Goal: Information Seeking & Learning: Understand process/instructions

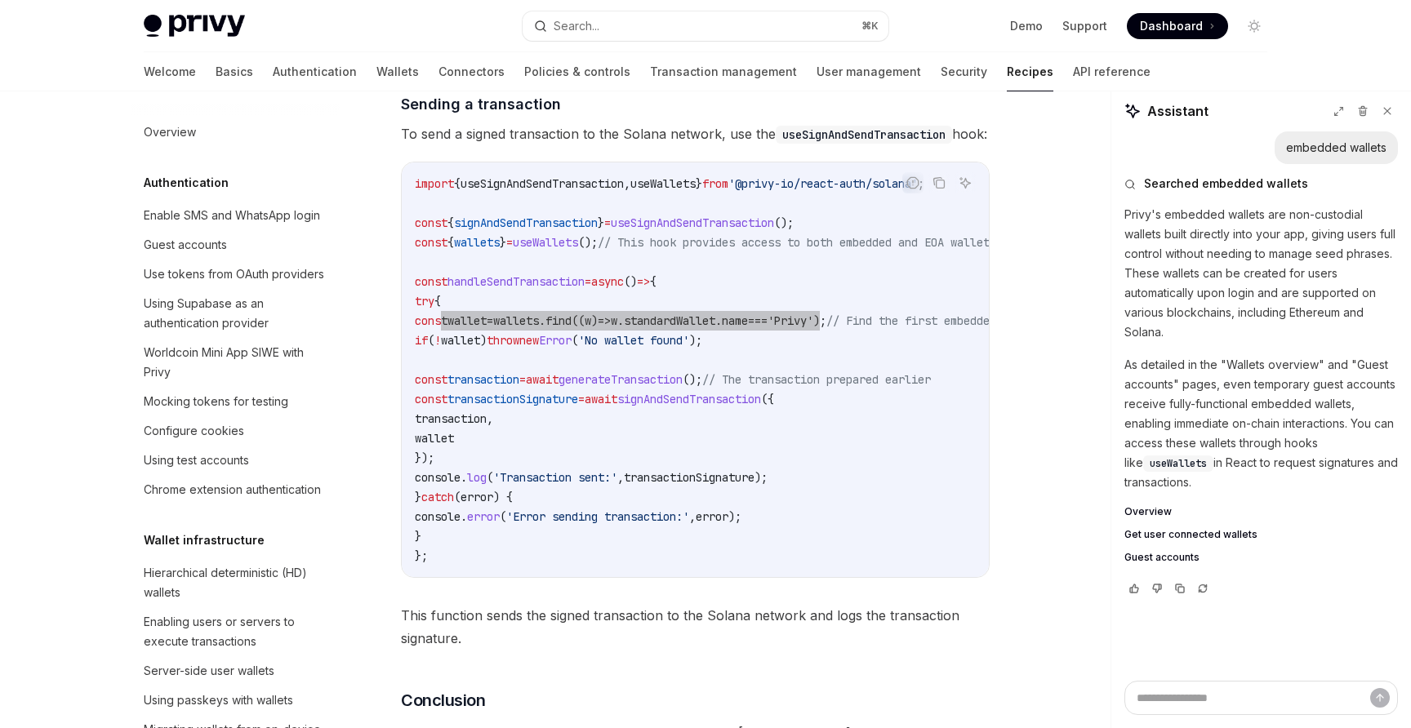
scroll to position [0, 29]
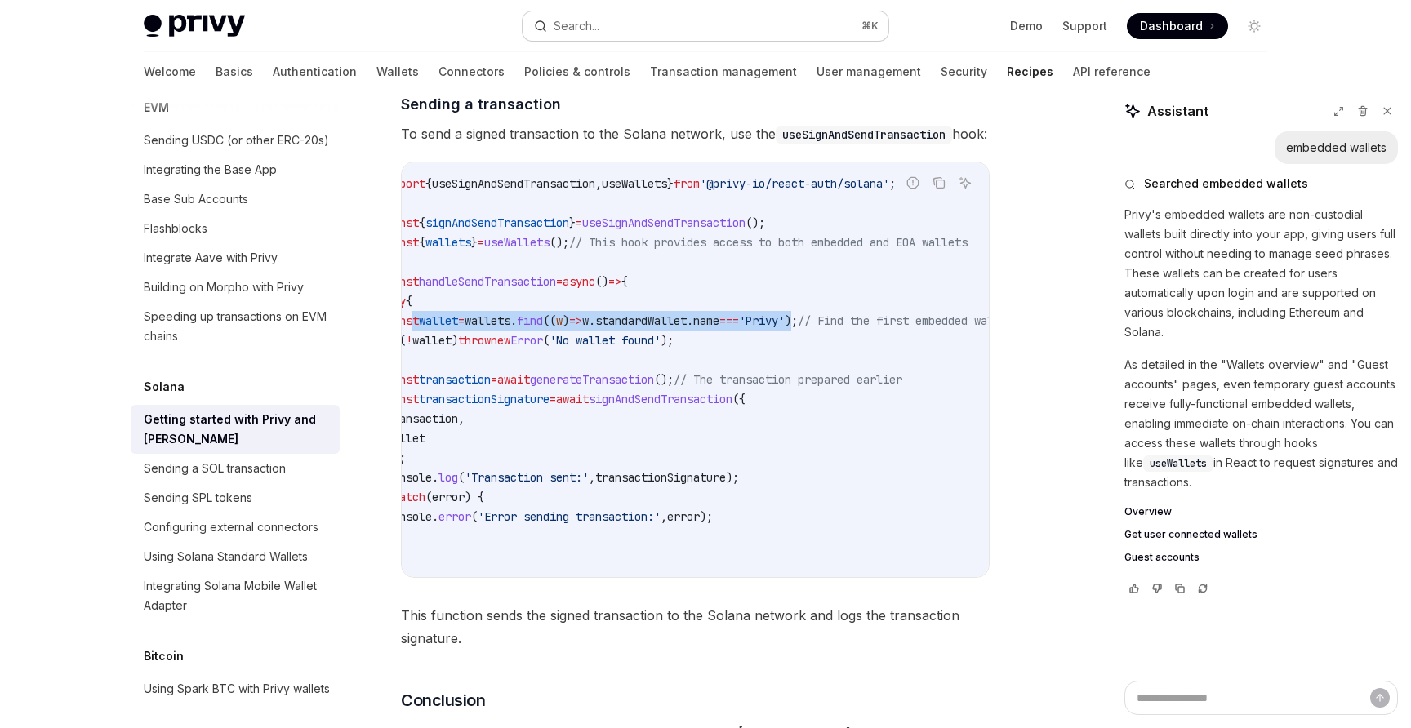
click at [617, 18] on button "Search... ⌘ K" at bounding box center [706, 25] width 366 height 29
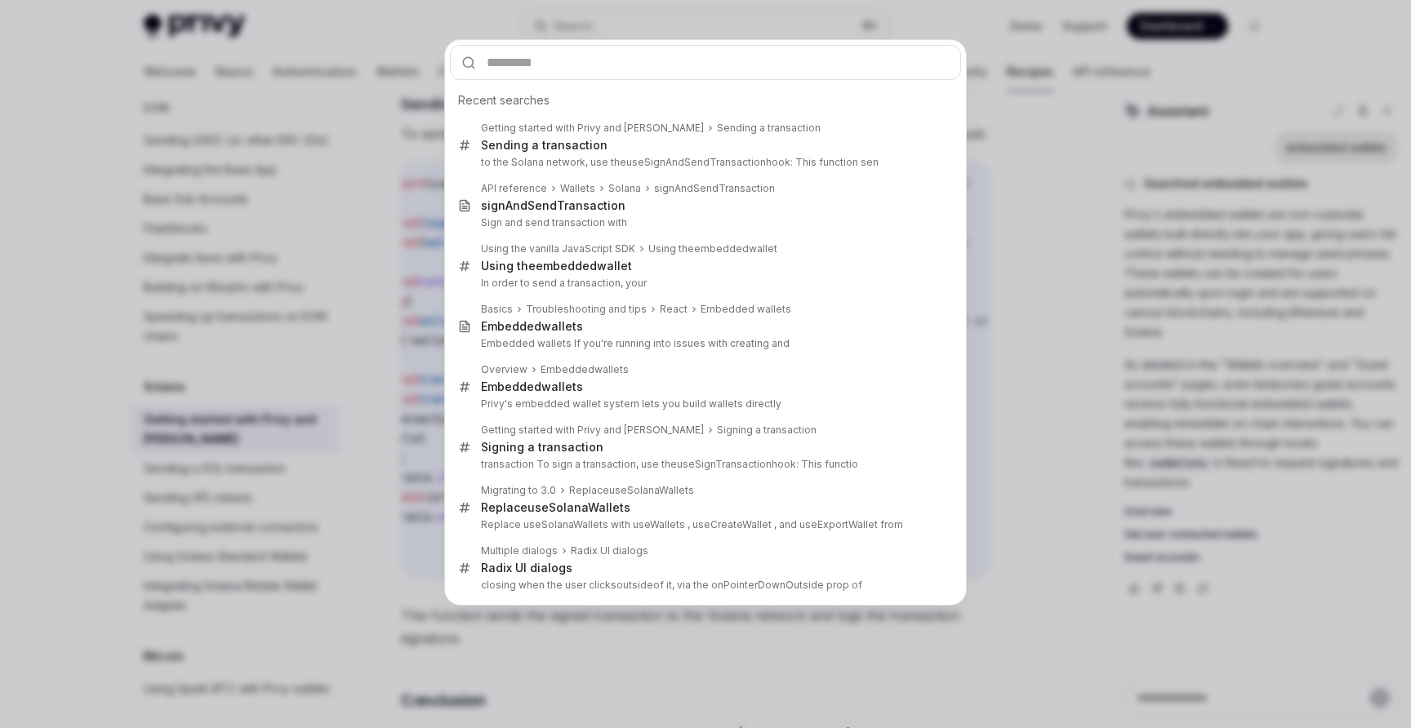
type input "**********"
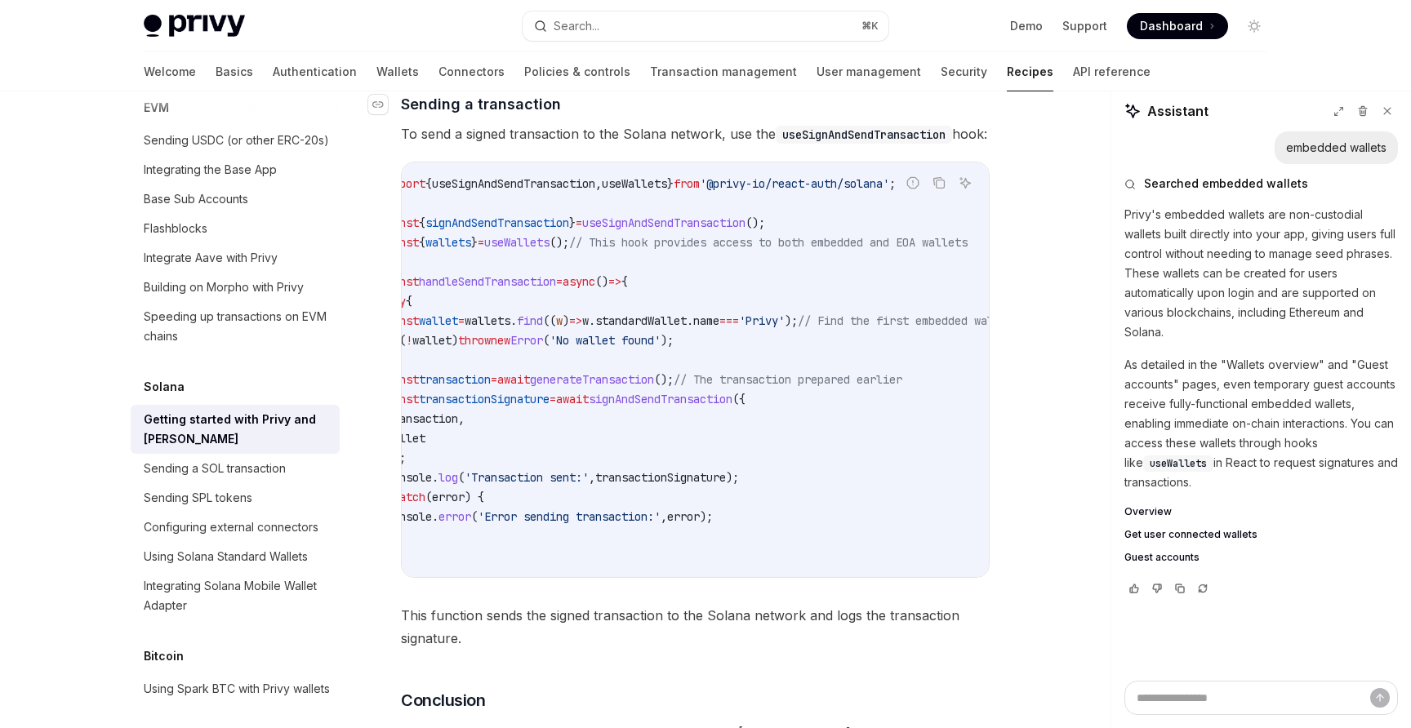
type textarea "*"
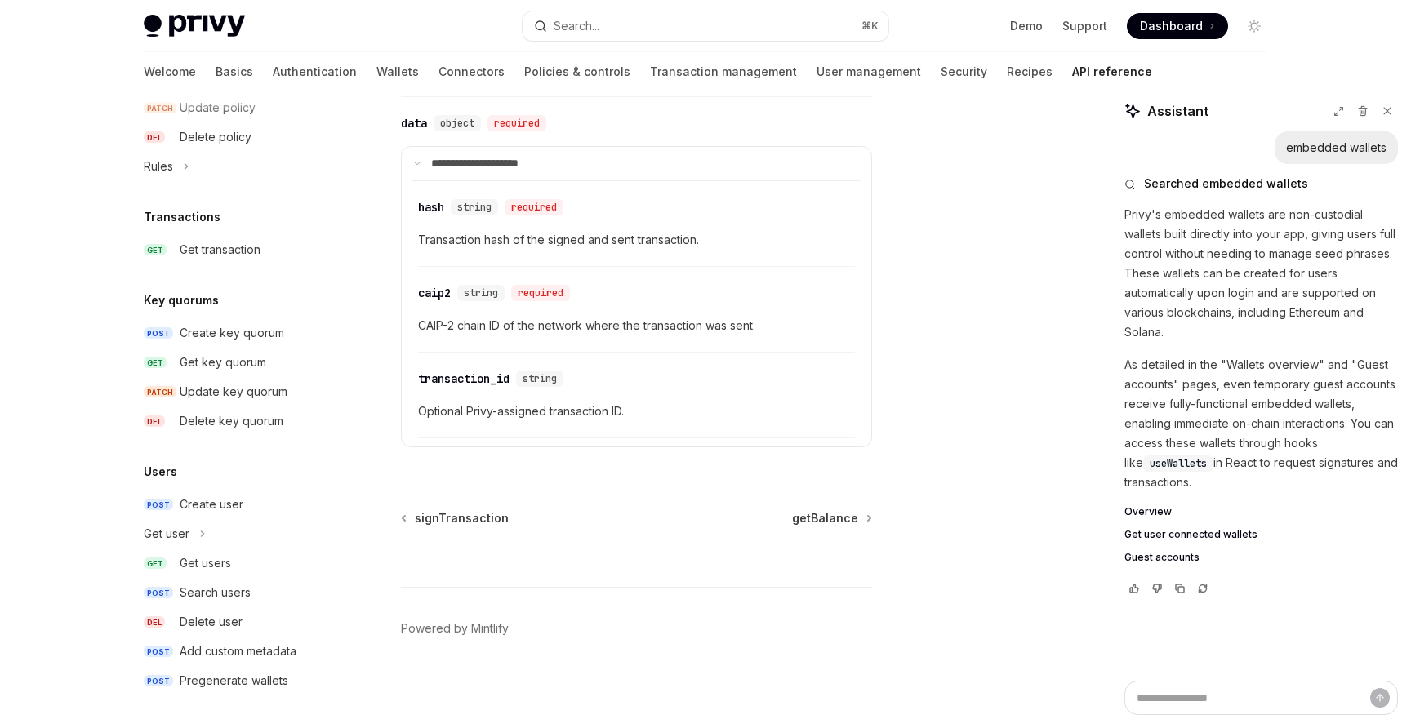
scroll to position [274, 0]
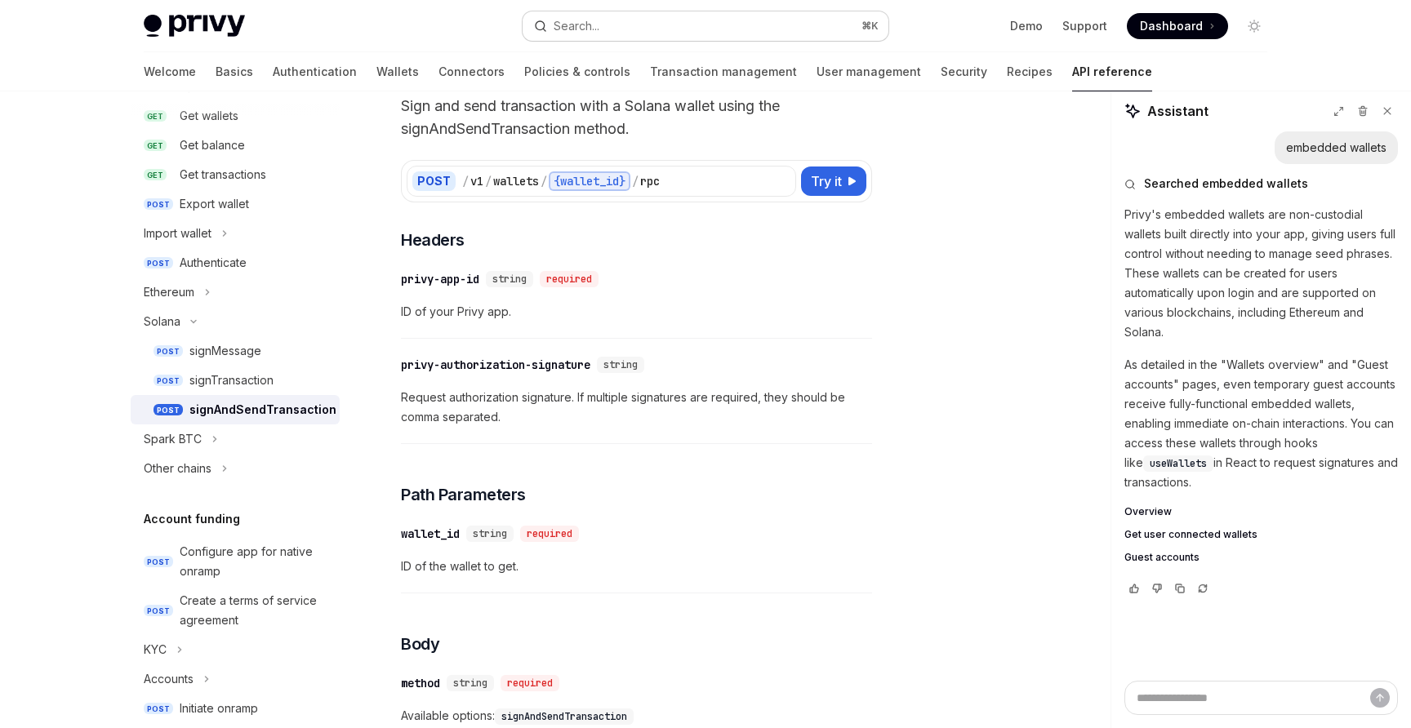
click at [629, 18] on button "Search... ⌘ K" at bounding box center [706, 25] width 366 height 29
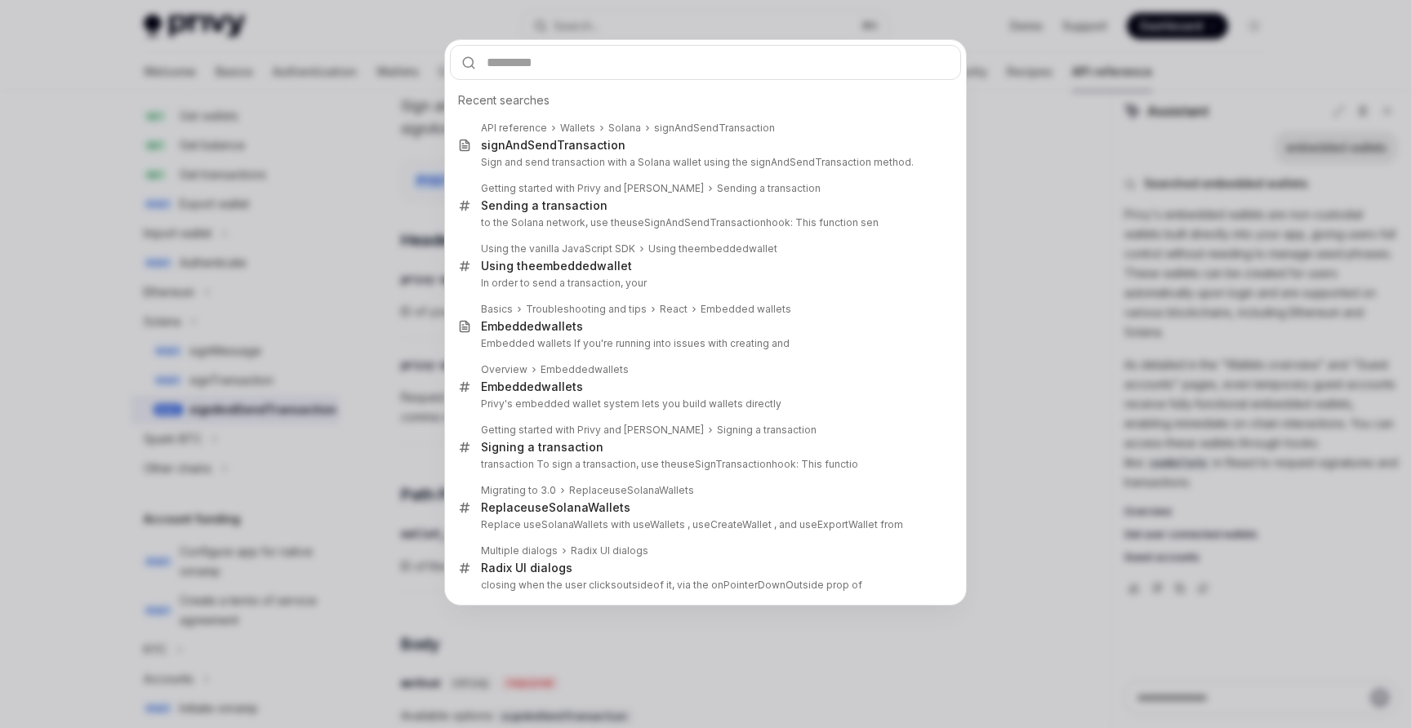
type input "**********"
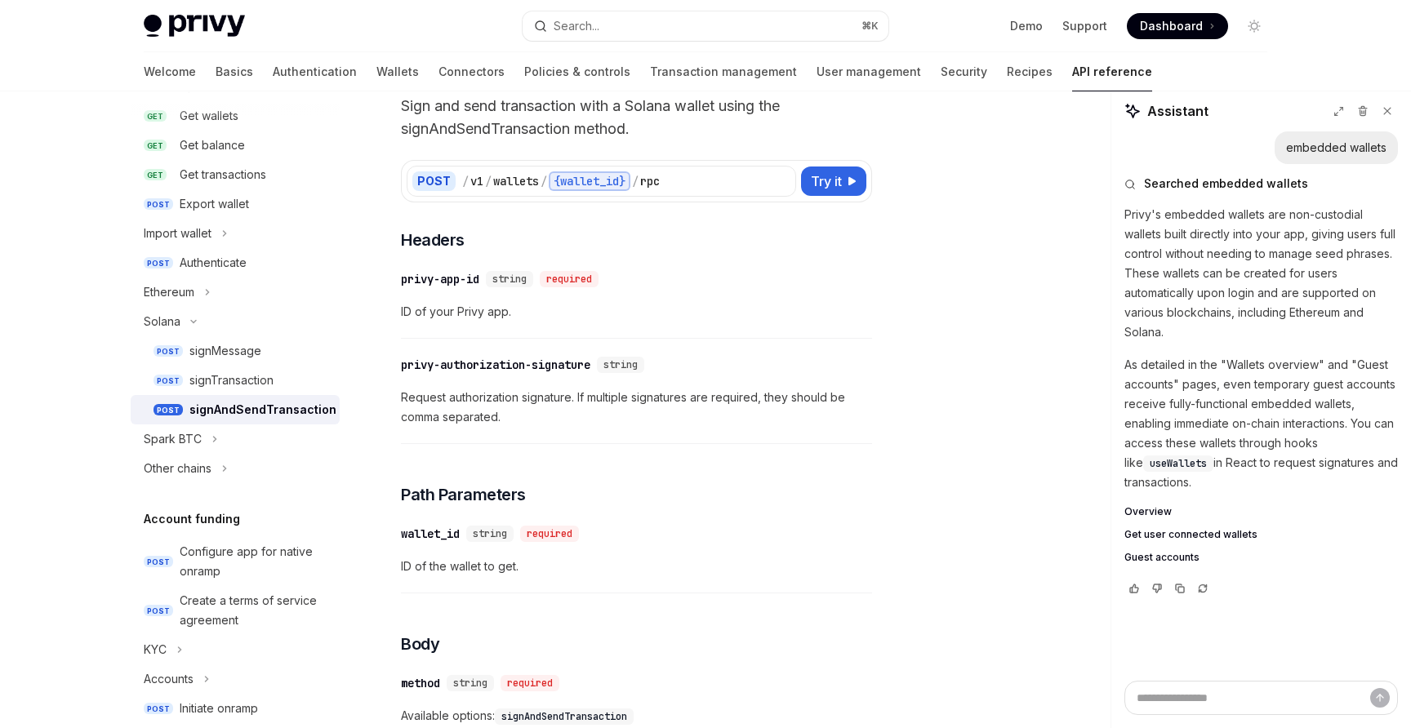
type textarea "*"
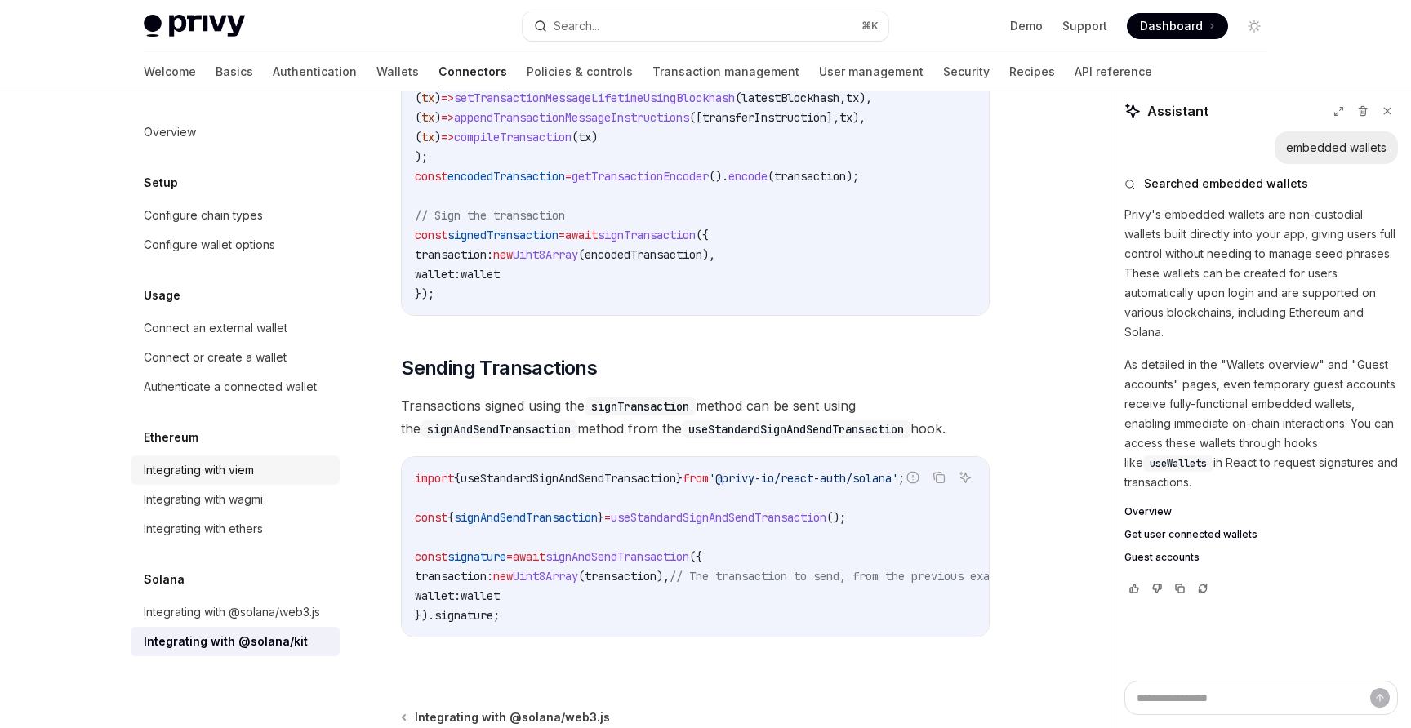
scroll to position [1172, 0]
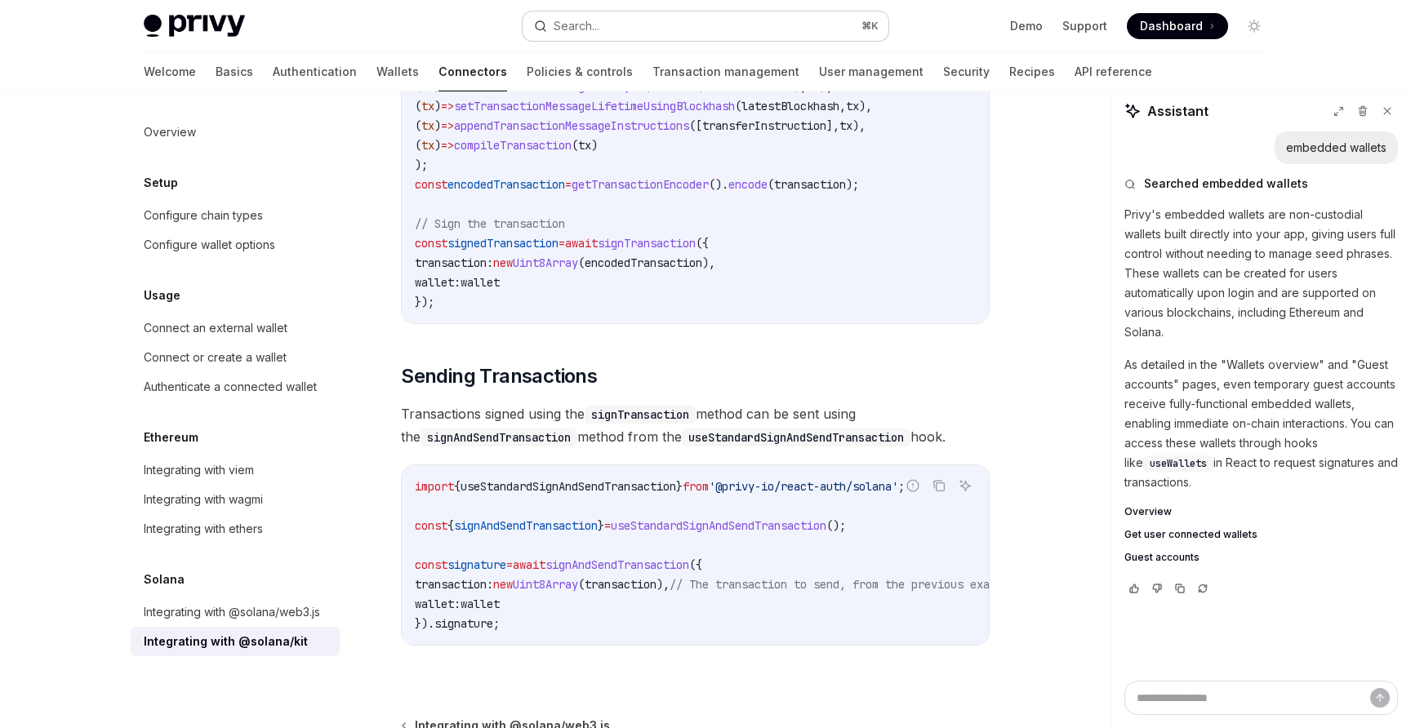
click at [736, 27] on button "Search... ⌘ K" at bounding box center [706, 25] width 366 height 29
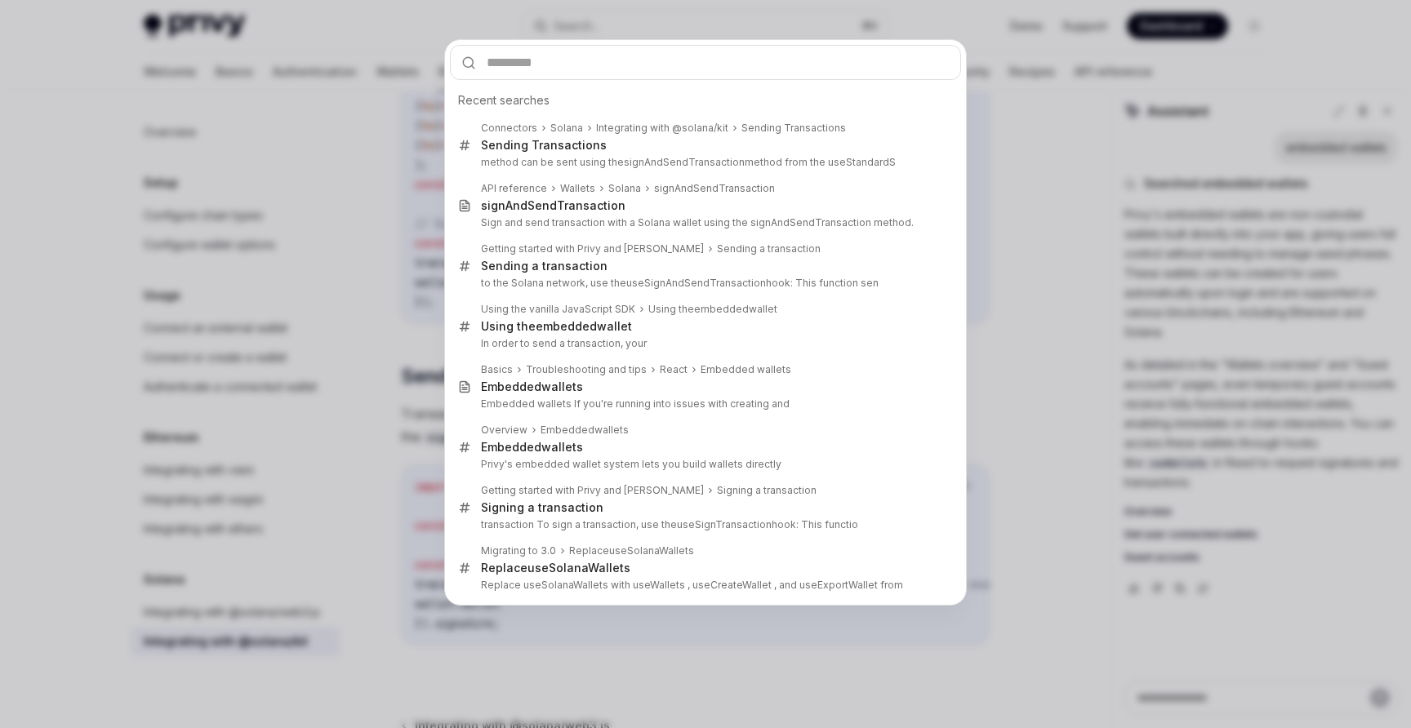
type input "**********"
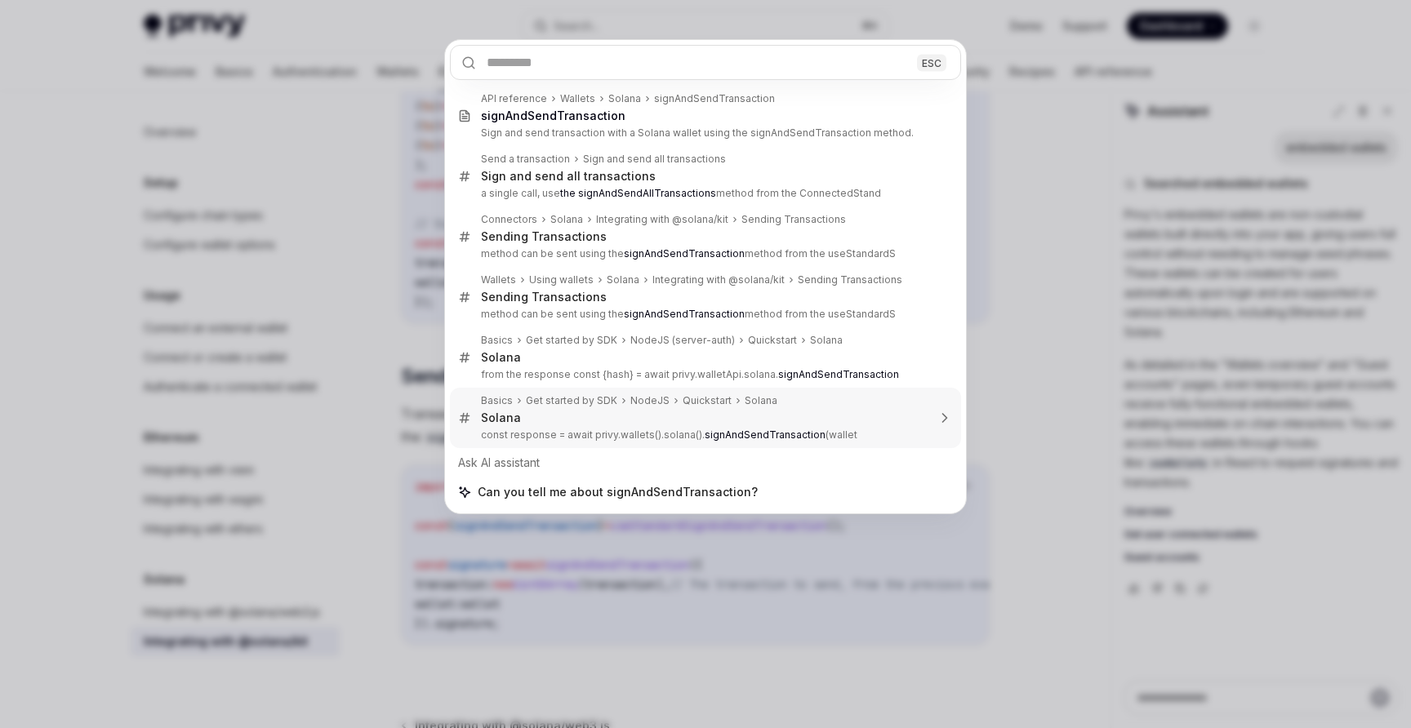
type textarea "*"
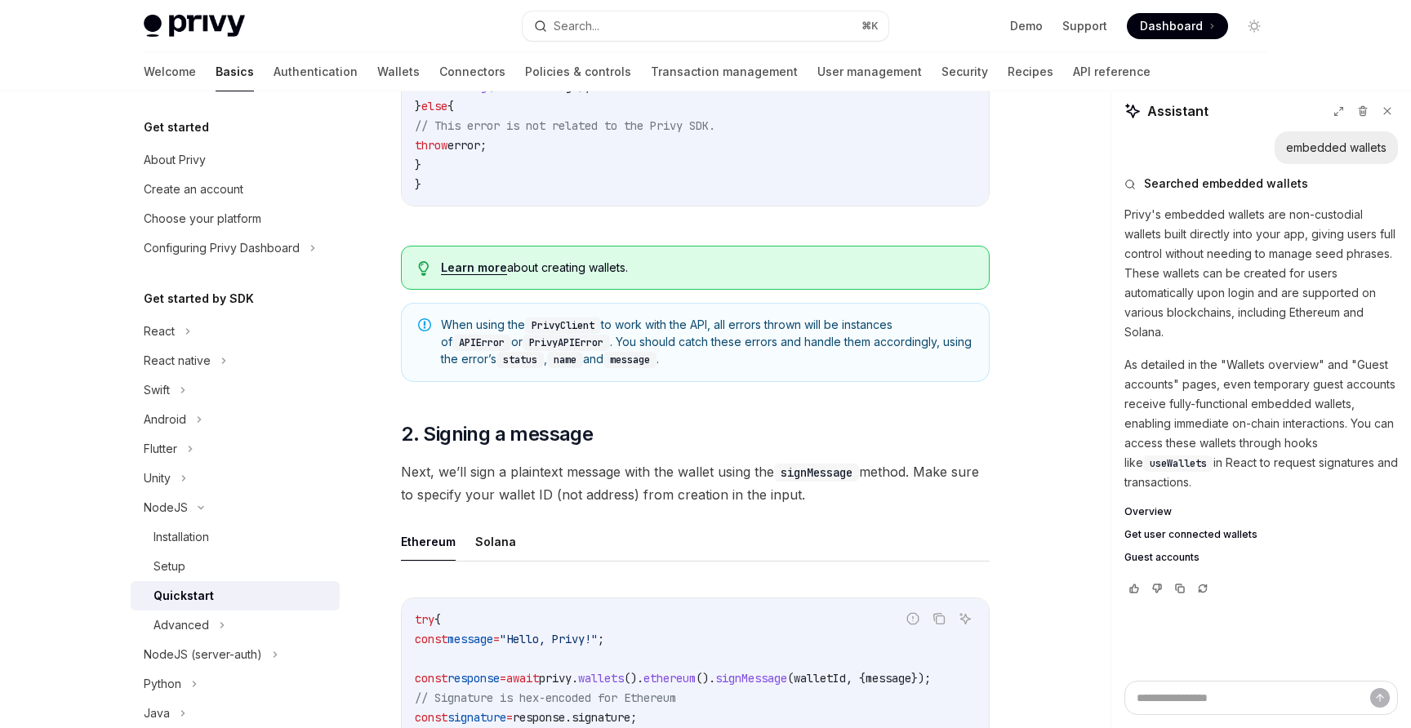
scroll to position [865, 0]
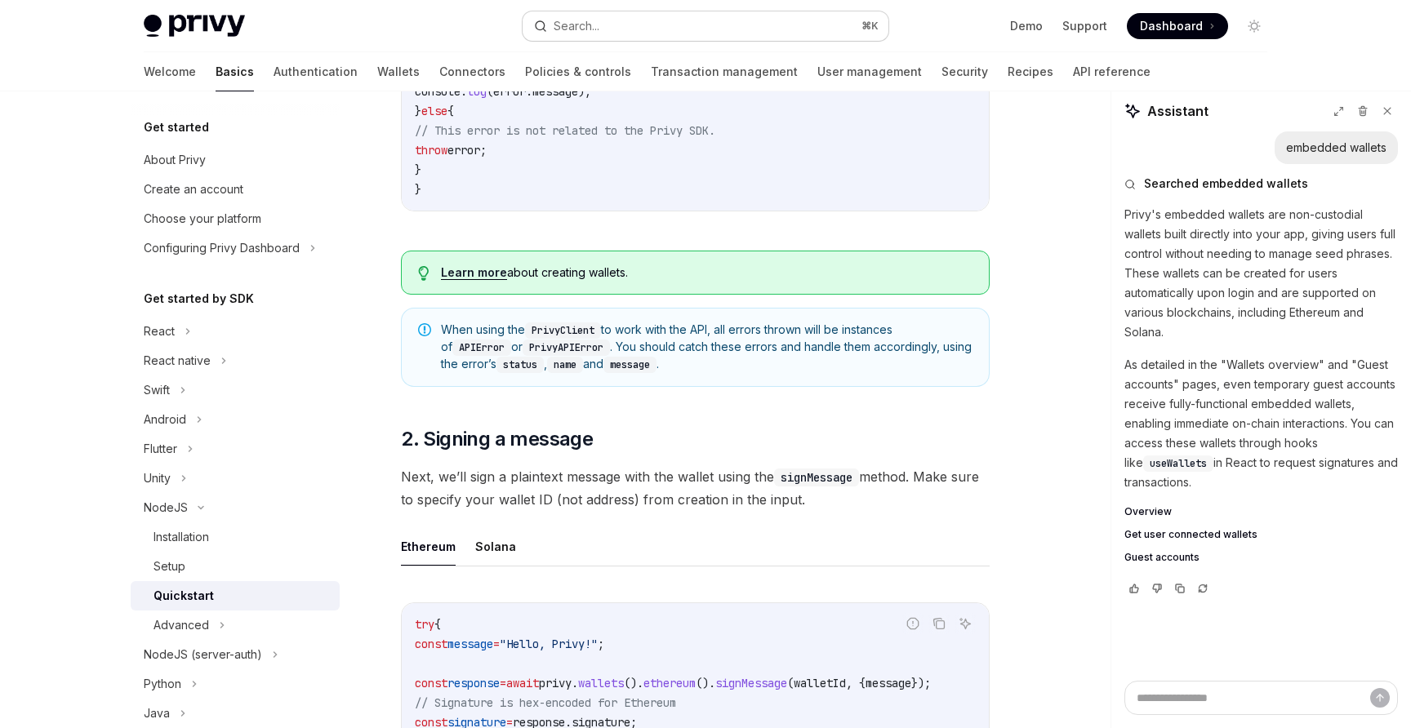
click at [639, 37] on button "Search... ⌘ K" at bounding box center [706, 25] width 366 height 29
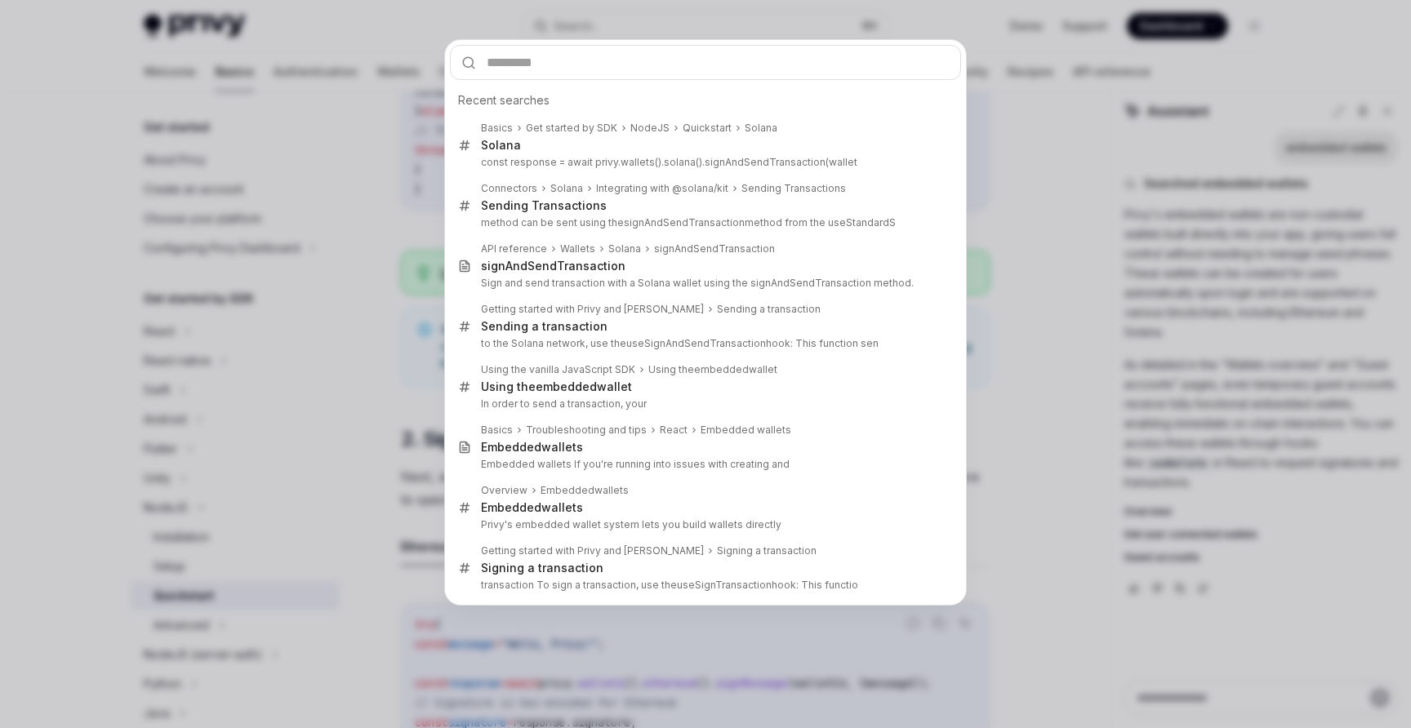
type input "**********"
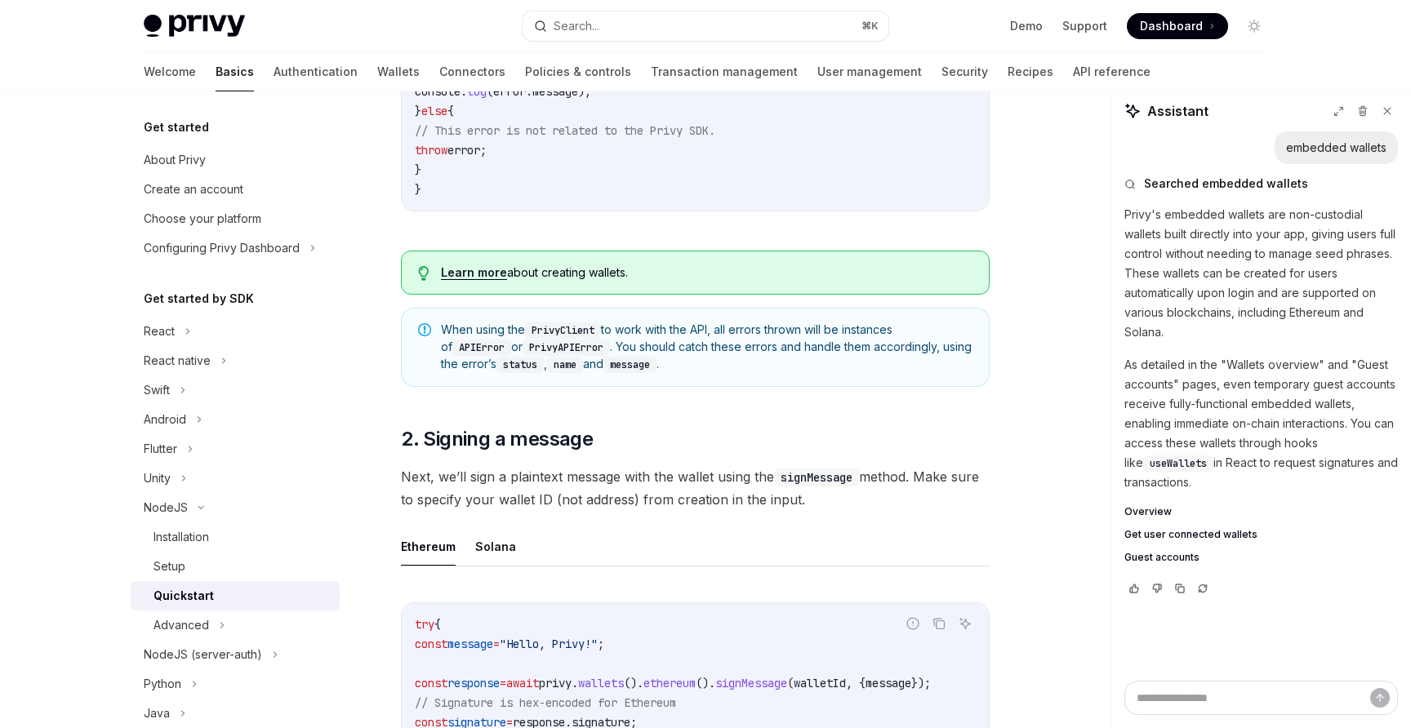
type textarea "*"
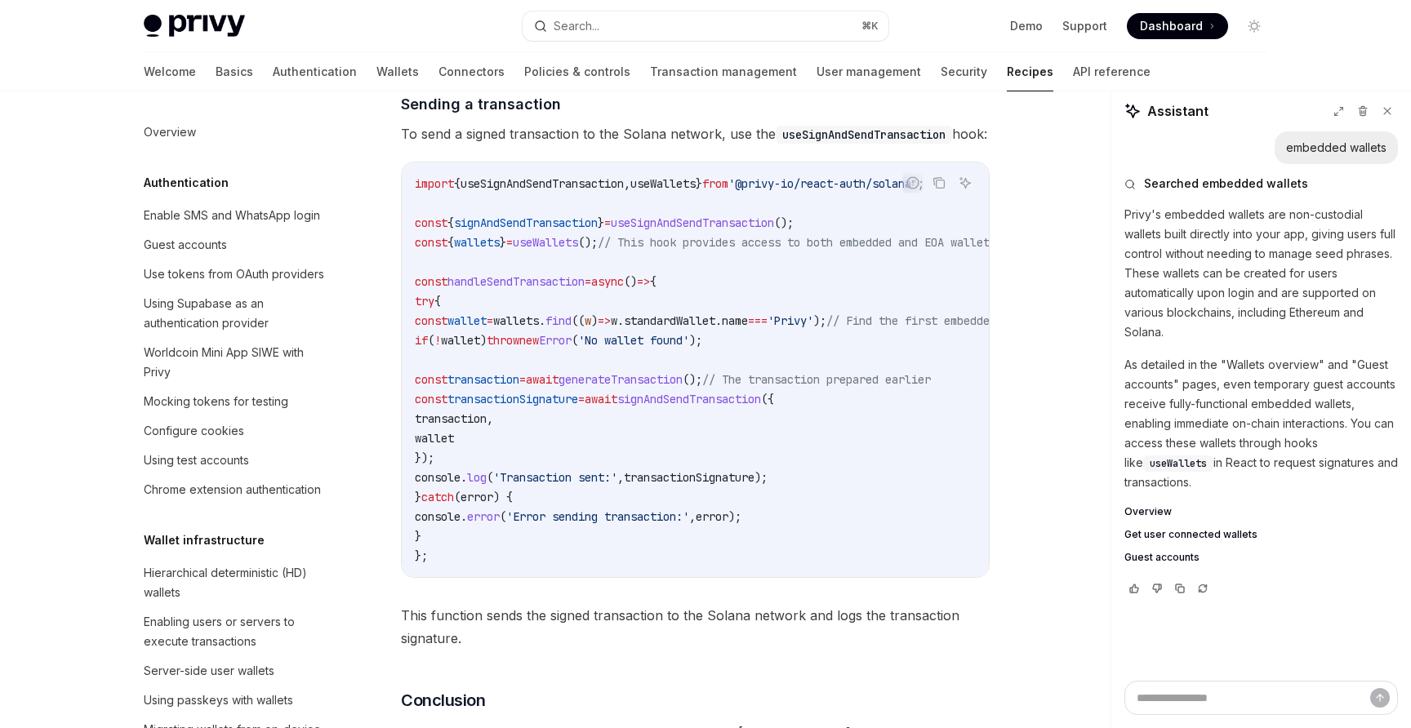
scroll to position [2324, 0]
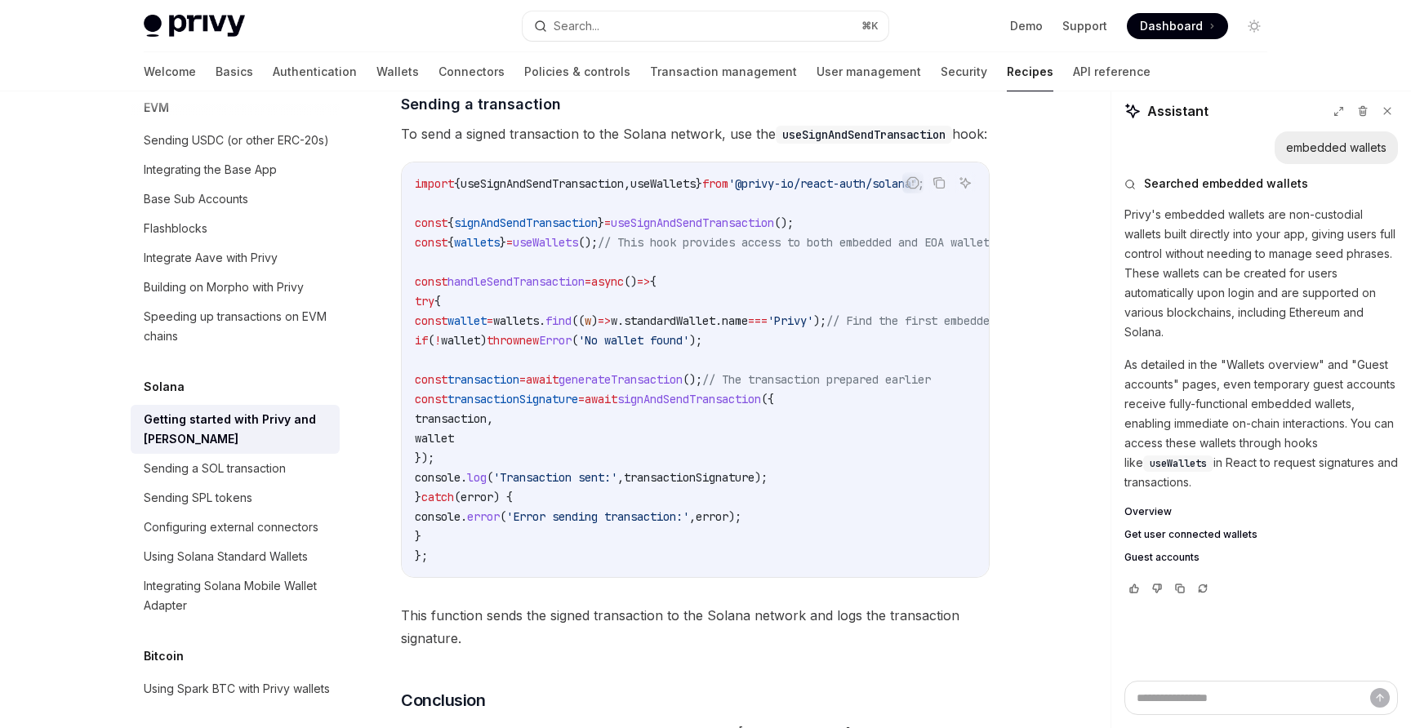
click at [681, 230] on span "useSignAndSendTransaction" at bounding box center [692, 223] width 163 height 15
click at [688, 317] on code "import { useSignAndSendTransaction , useWallets } from '@privy-io/react-auth/so…" at bounding box center [748, 370] width 666 height 392
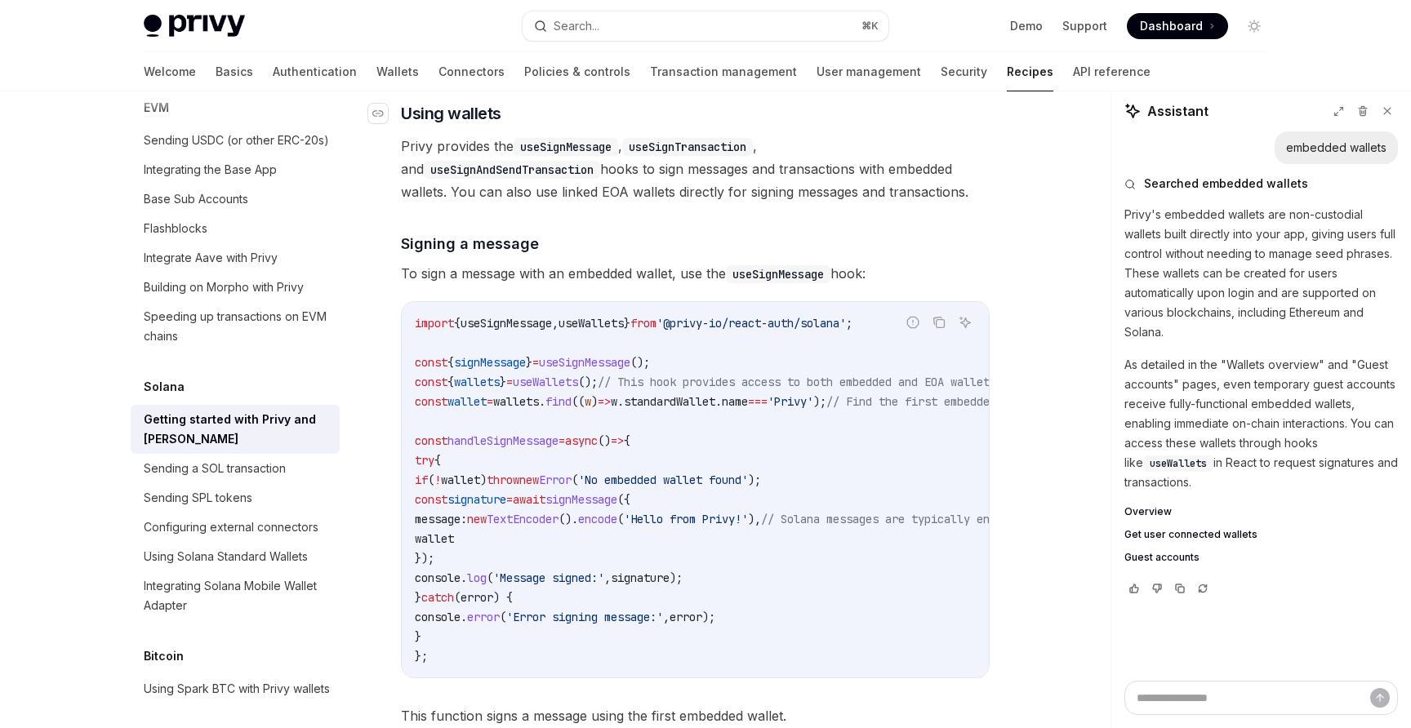
scroll to position [3155, 0]
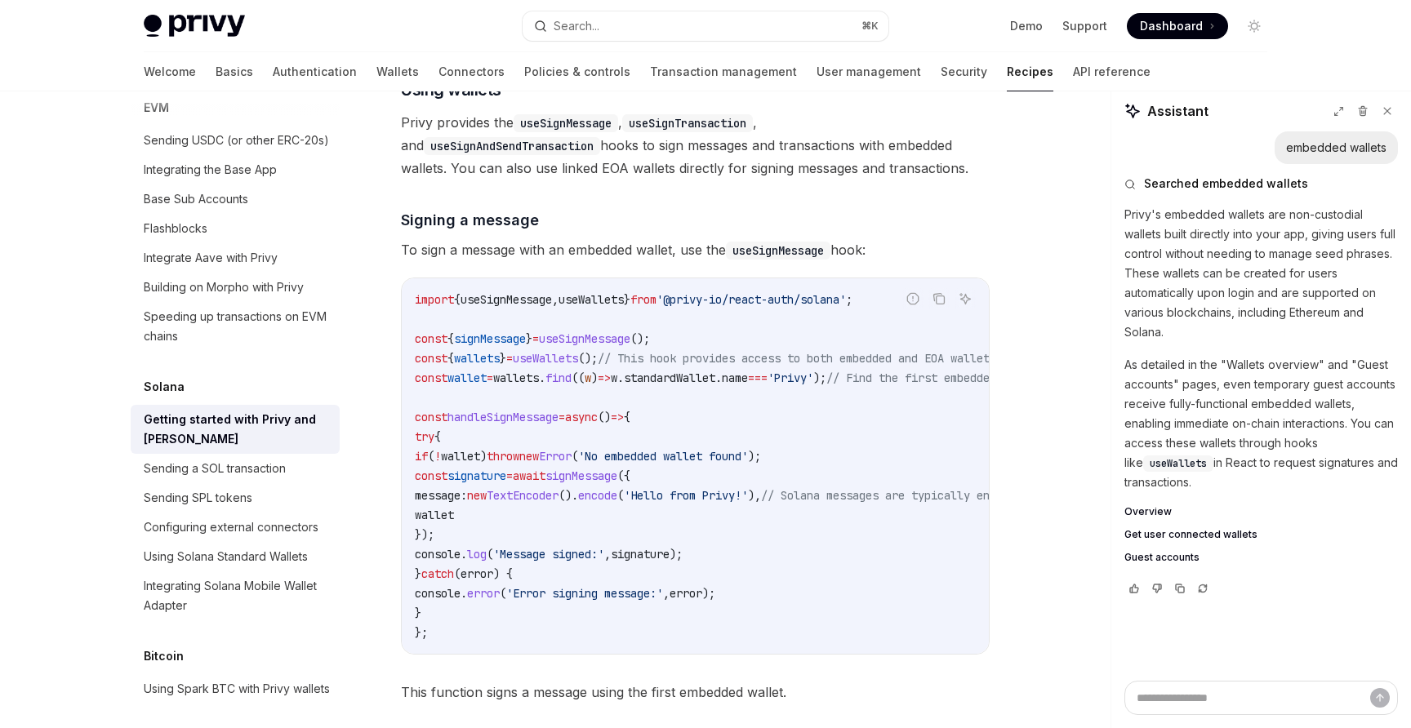
click at [524, 307] on span "useSignMessage" at bounding box center [506, 299] width 91 height 15
click at [507, 346] on span "signMessage" at bounding box center [490, 339] width 72 height 15
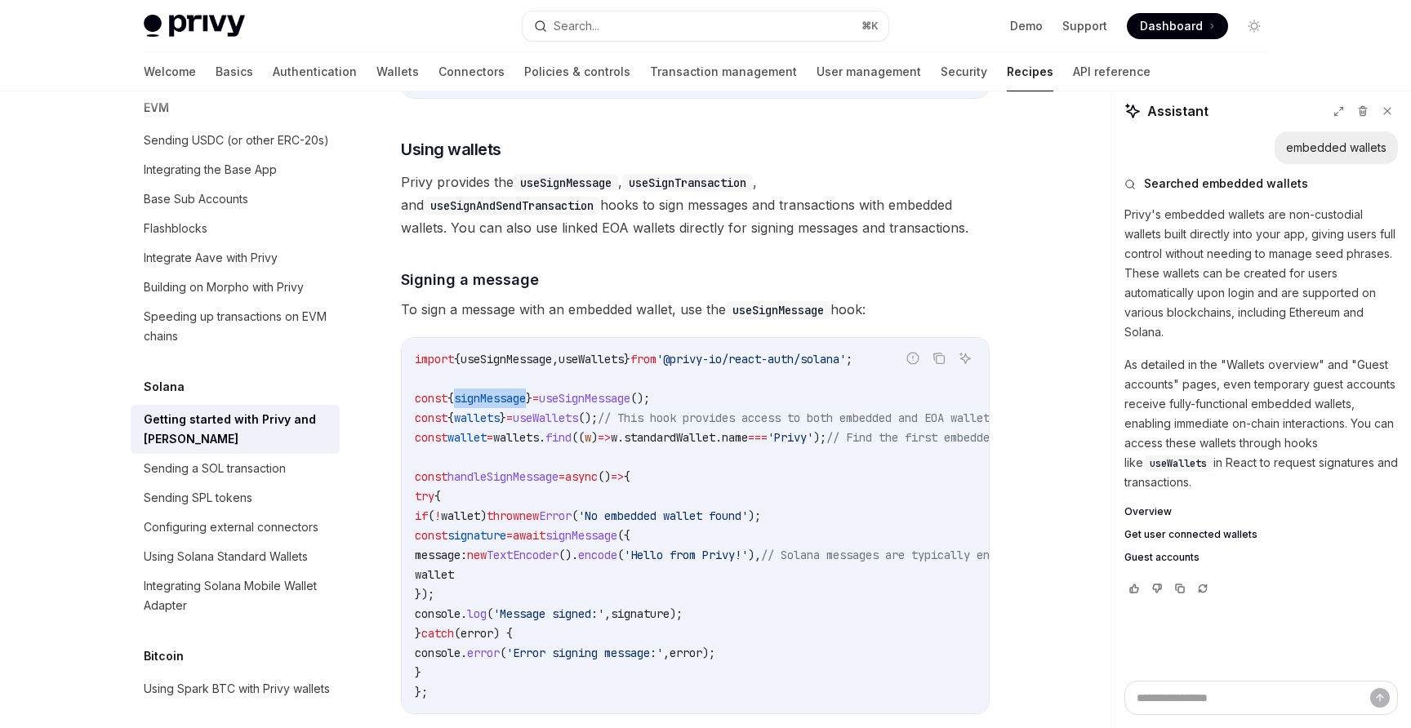
scroll to position [3042, 0]
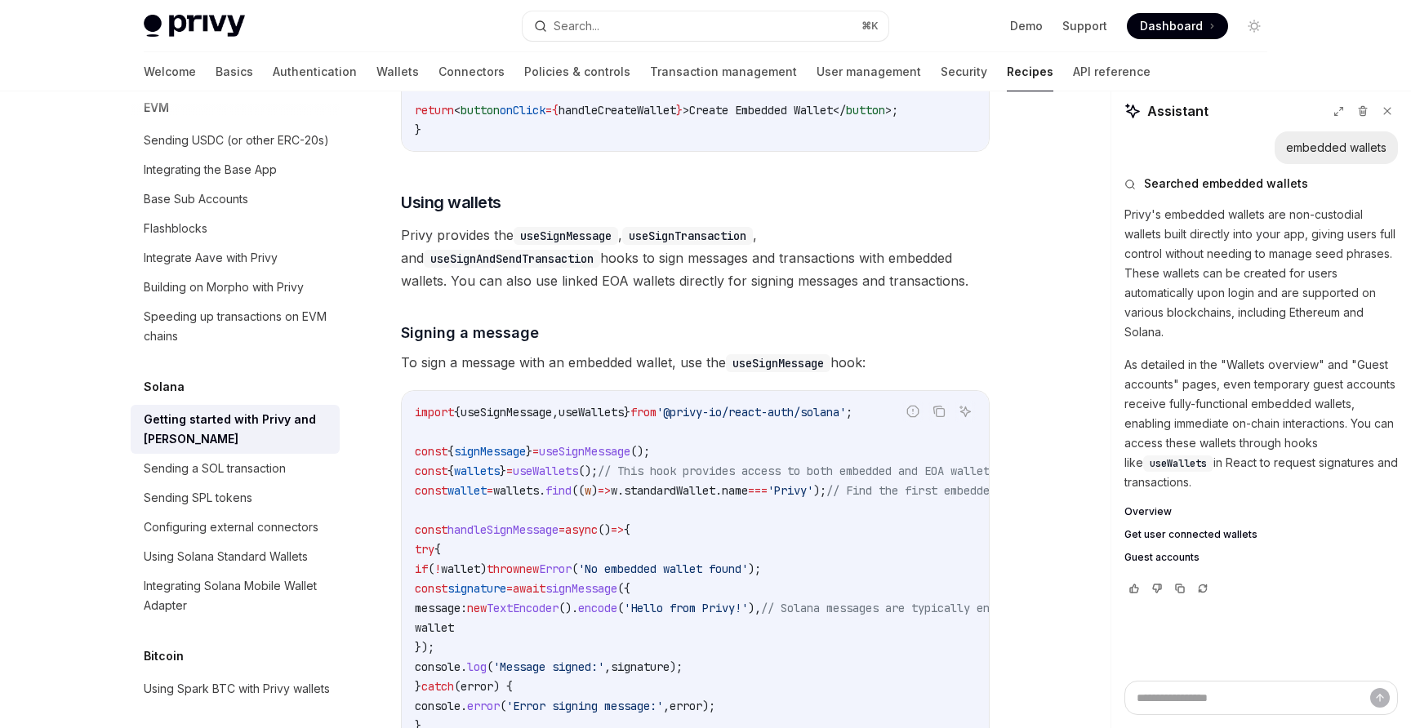
click at [479, 243] on span "Privy provides the useSignMessage , useSignTransaction , and useSignAndSendTran…" at bounding box center [695, 258] width 589 height 69
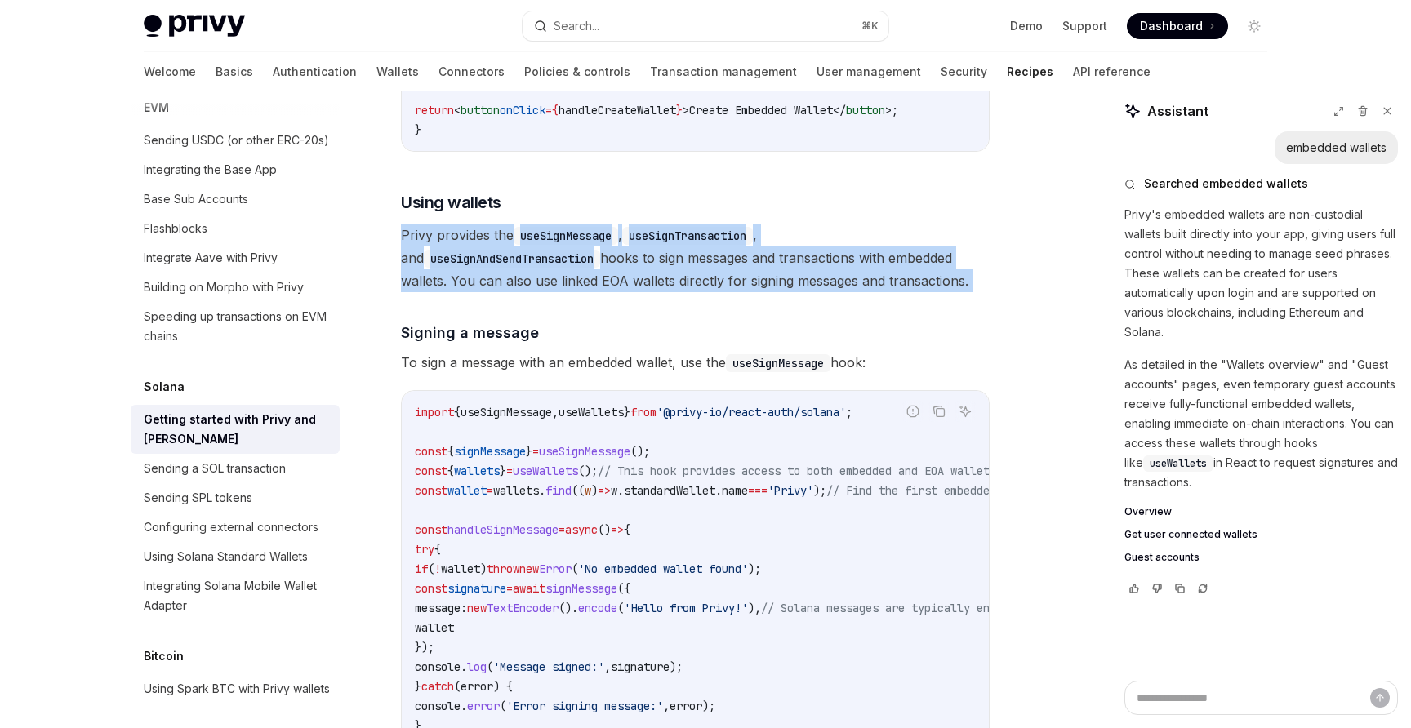
click at [479, 243] on span "Privy provides the useSignMessage , useSignTransaction , and useSignAndSendTran…" at bounding box center [695, 258] width 589 height 69
click at [469, 216] on div at bounding box center [469, 216] width 0 height 0
click at [690, 245] on code "useSignTransaction" at bounding box center [687, 236] width 131 height 18
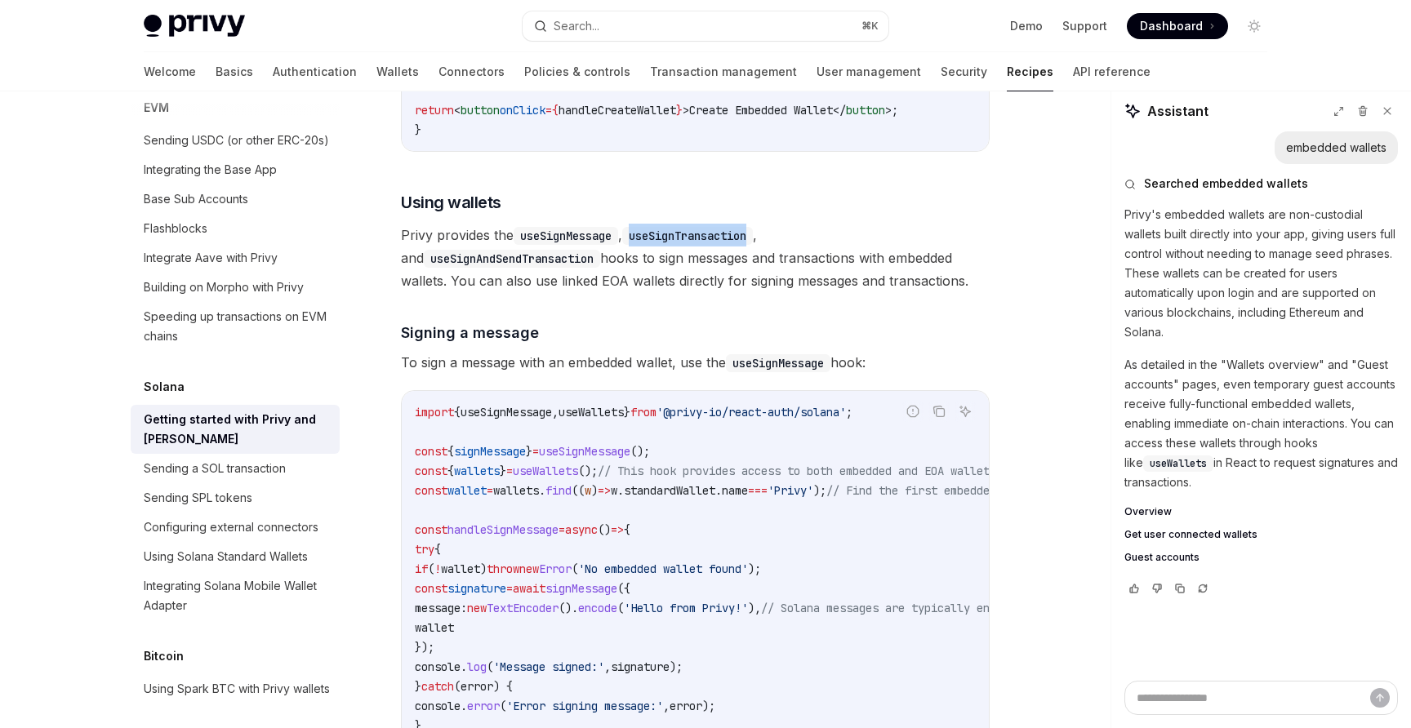
click at [690, 245] on code "useSignTransaction" at bounding box center [687, 236] width 131 height 18
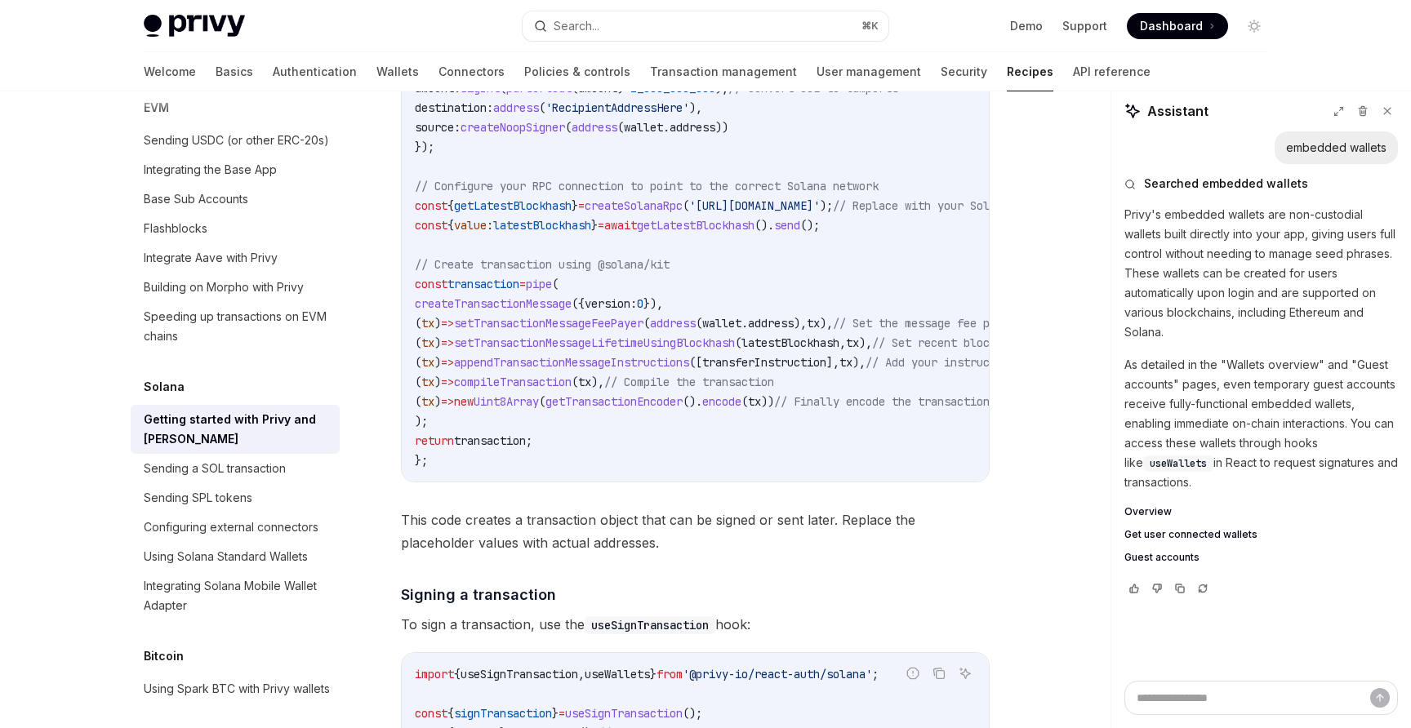
scroll to position [4343, 0]
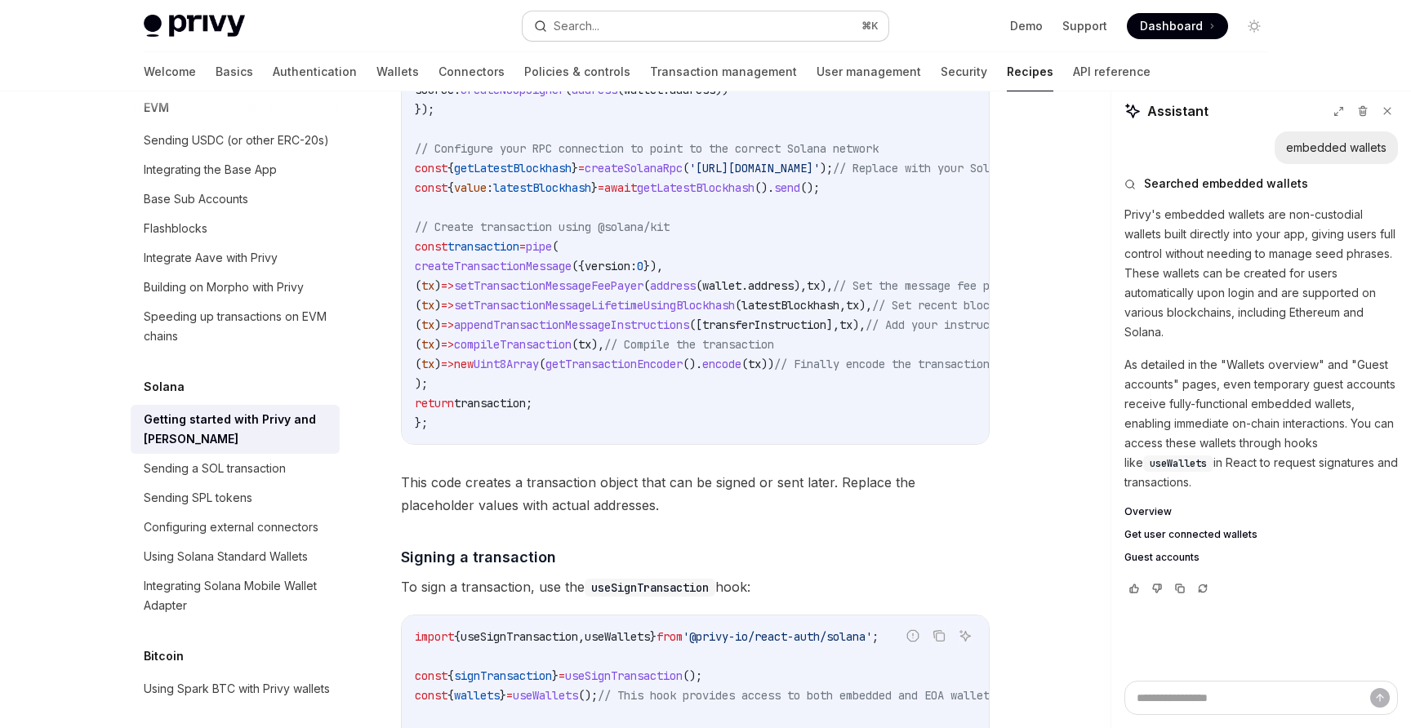
click at [648, 32] on button "Search... ⌘ K" at bounding box center [706, 25] width 366 height 29
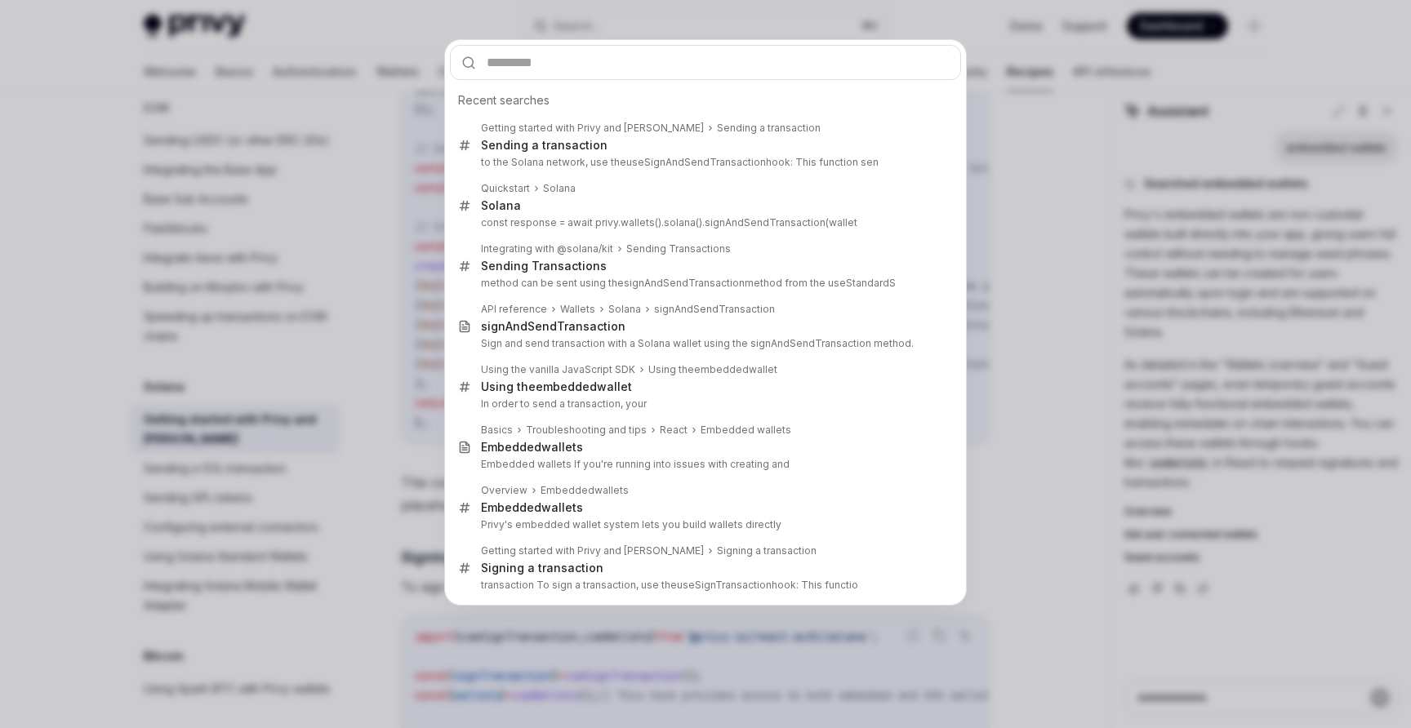
type input "**********"
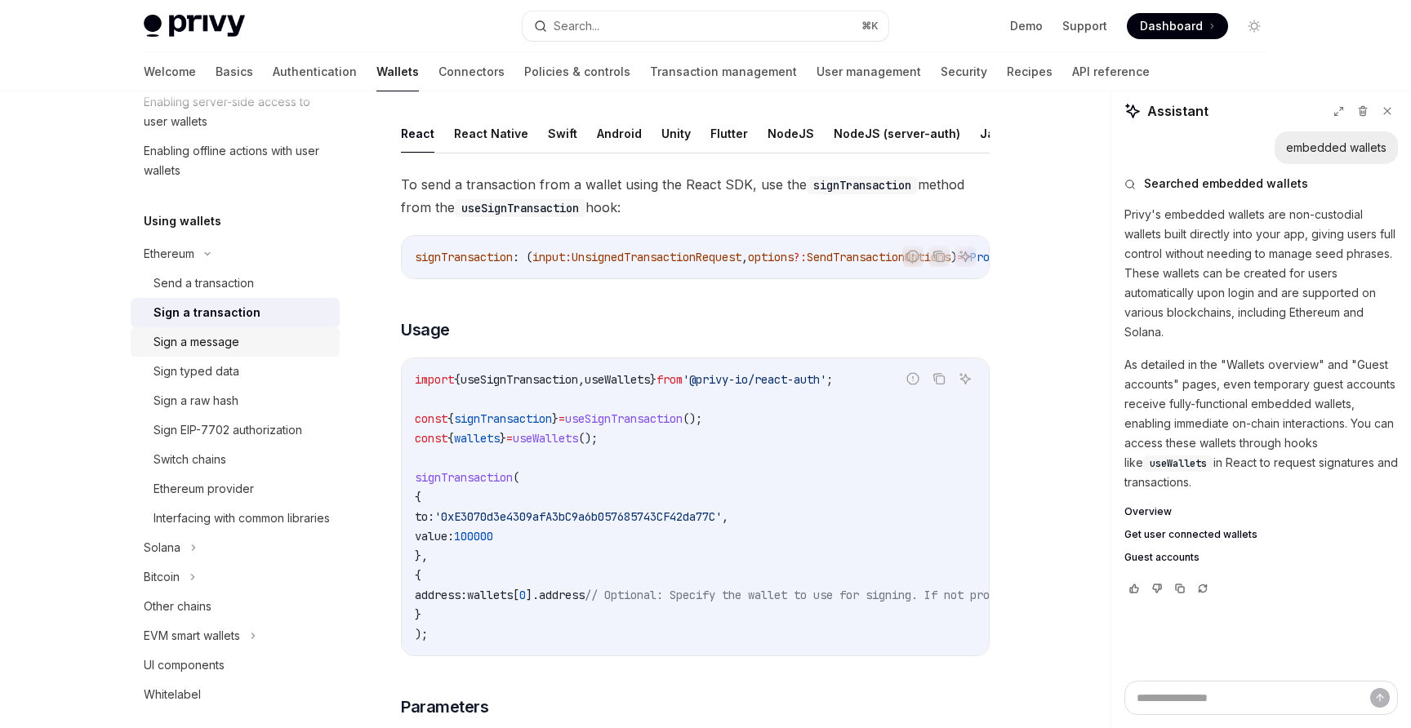
scroll to position [350, 0]
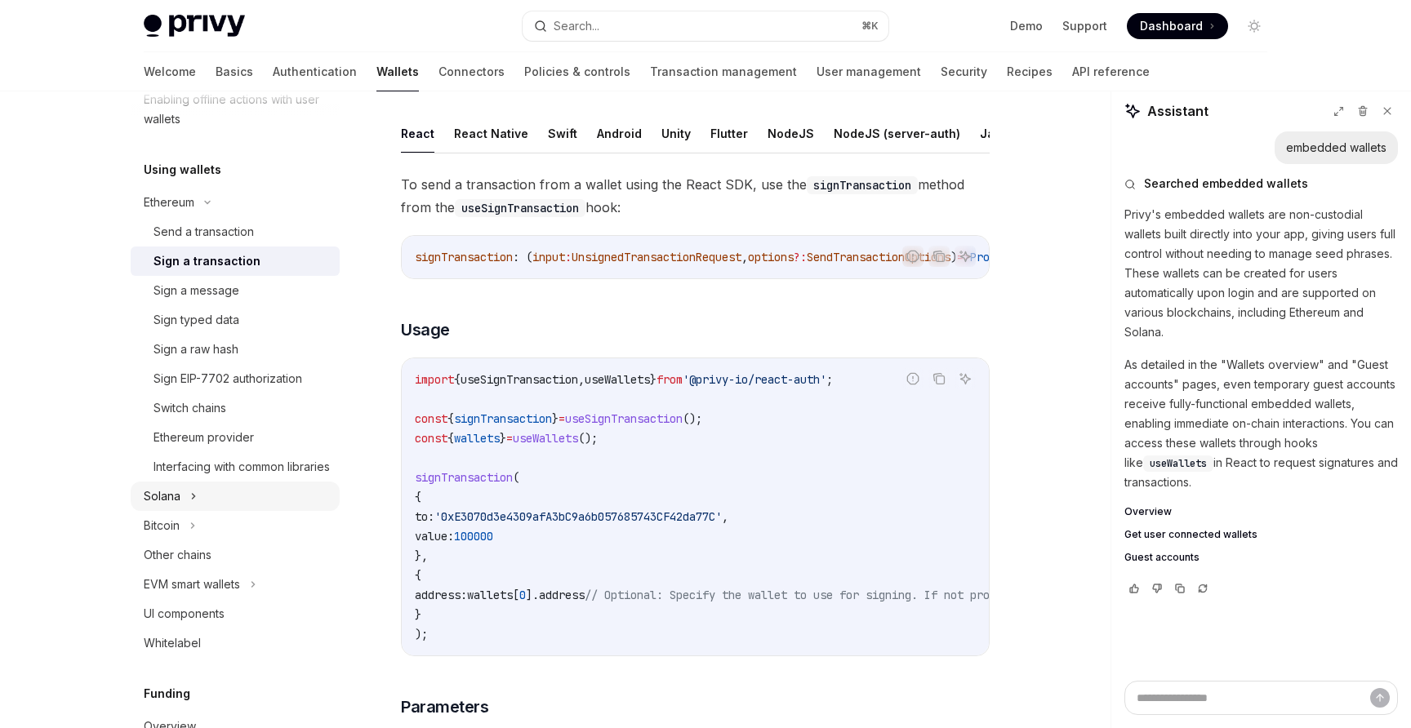
click at [188, 511] on button "Solana" at bounding box center [235, 496] width 209 height 29
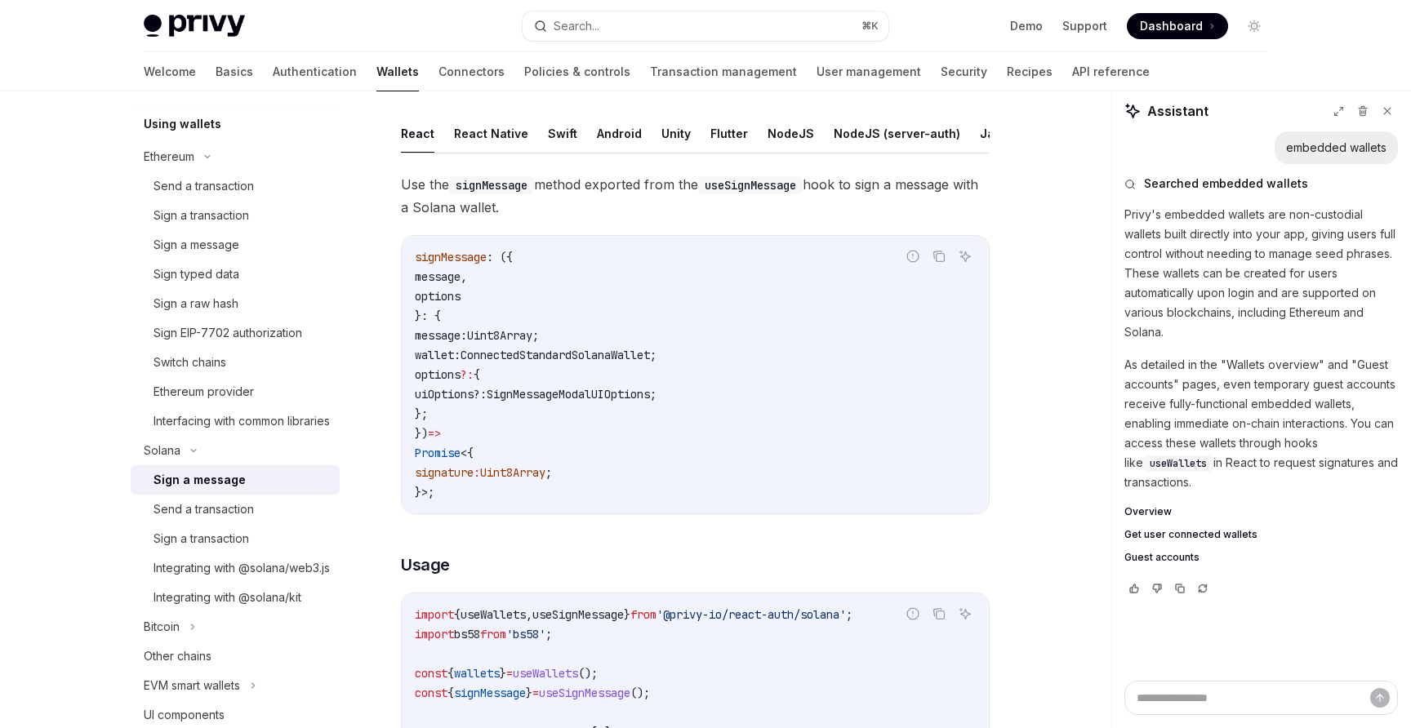
scroll to position [410, 0]
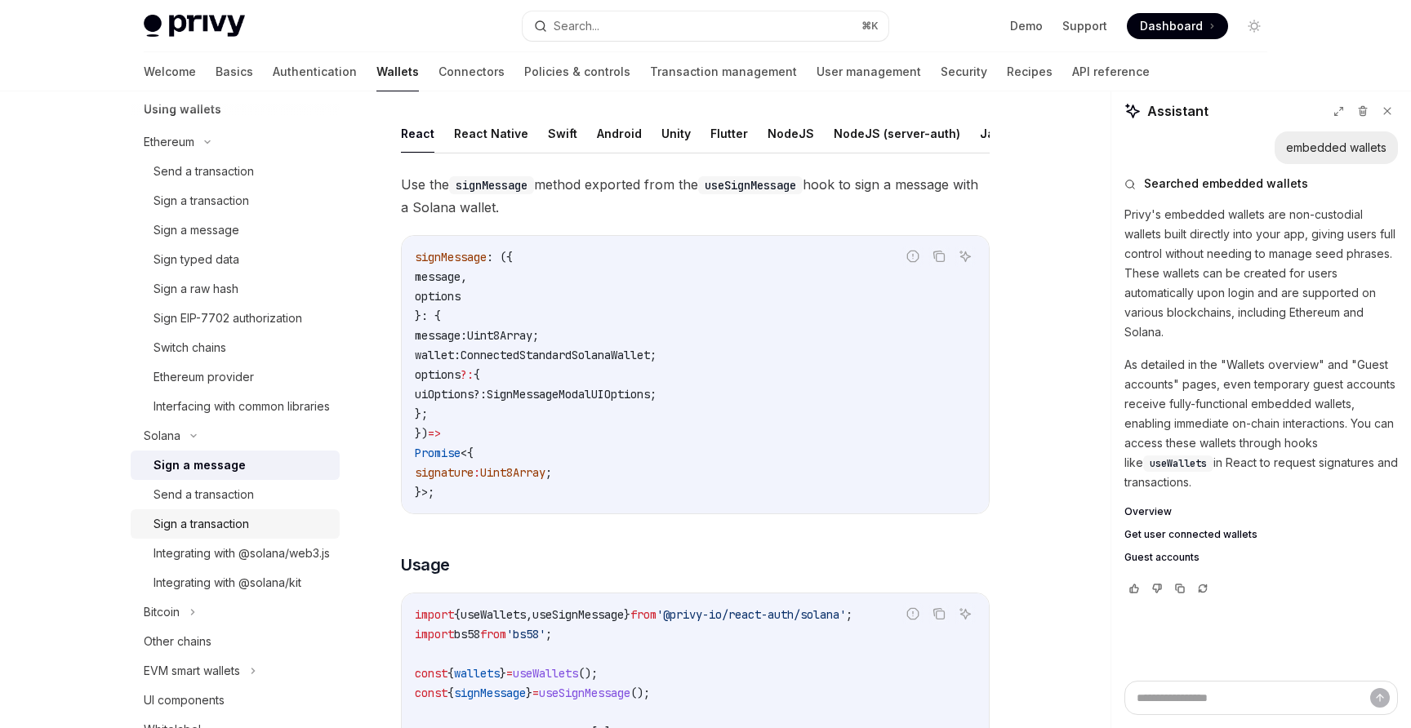
click at [256, 534] on div "Sign a transaction" at bounding box center [242, 525] width 176 height 20
type textarea "*"
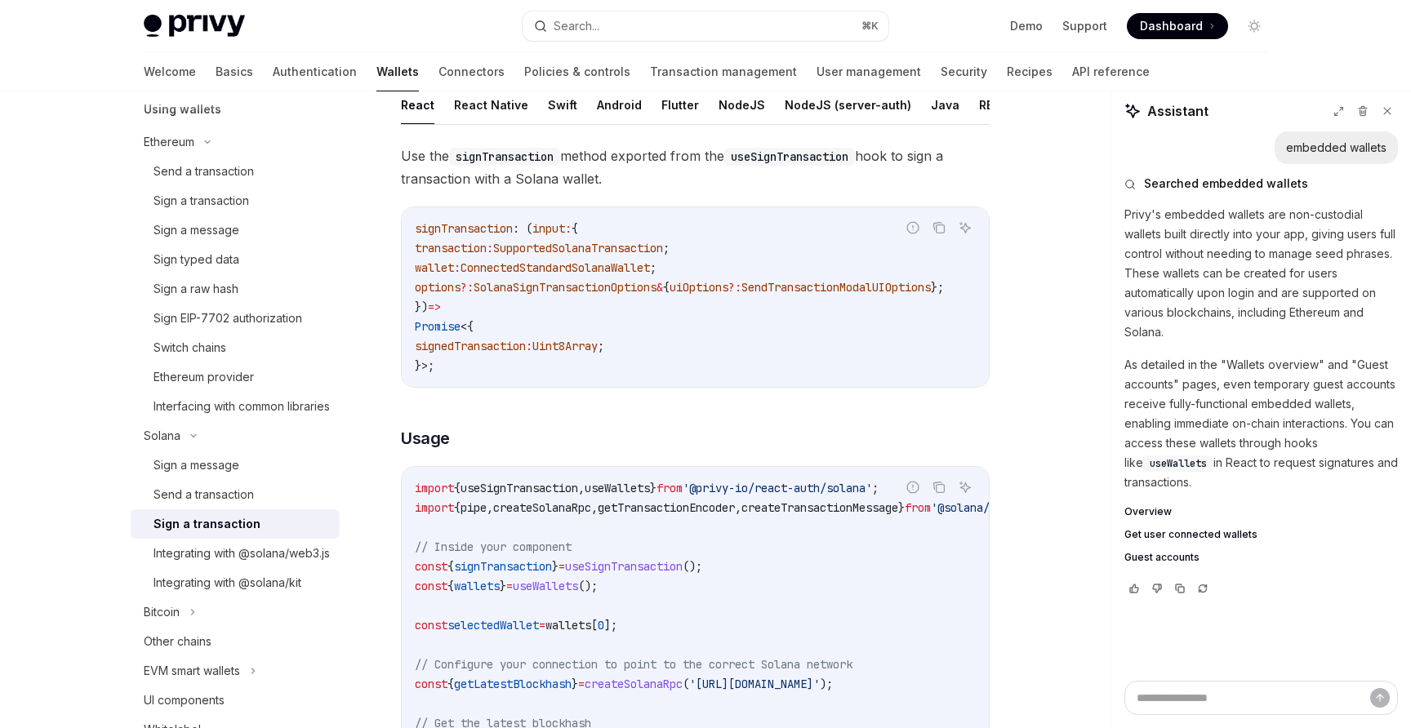
scroll to position [191, 0]
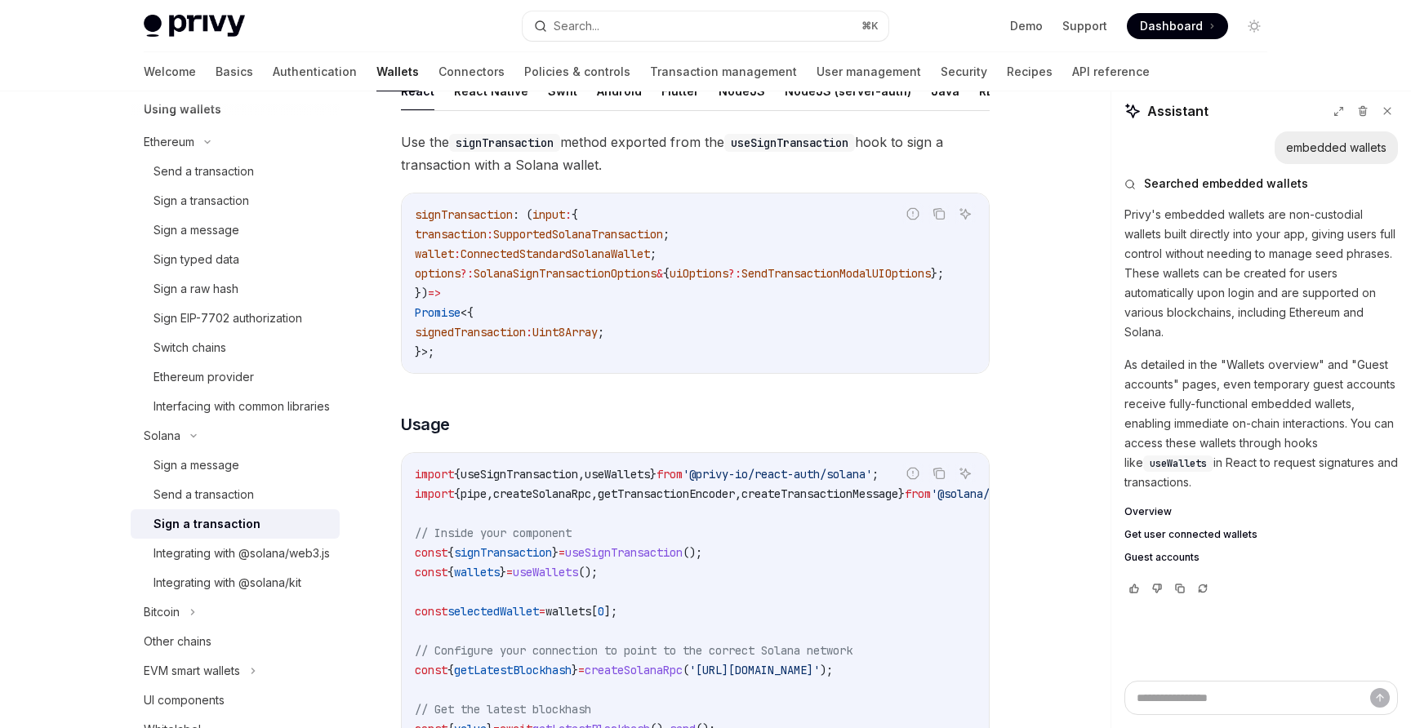
click at [557, 482] on span "useSignTransaction" at bounding box center [520, 474] width 118 height 15
copy span "useSignTransaction"
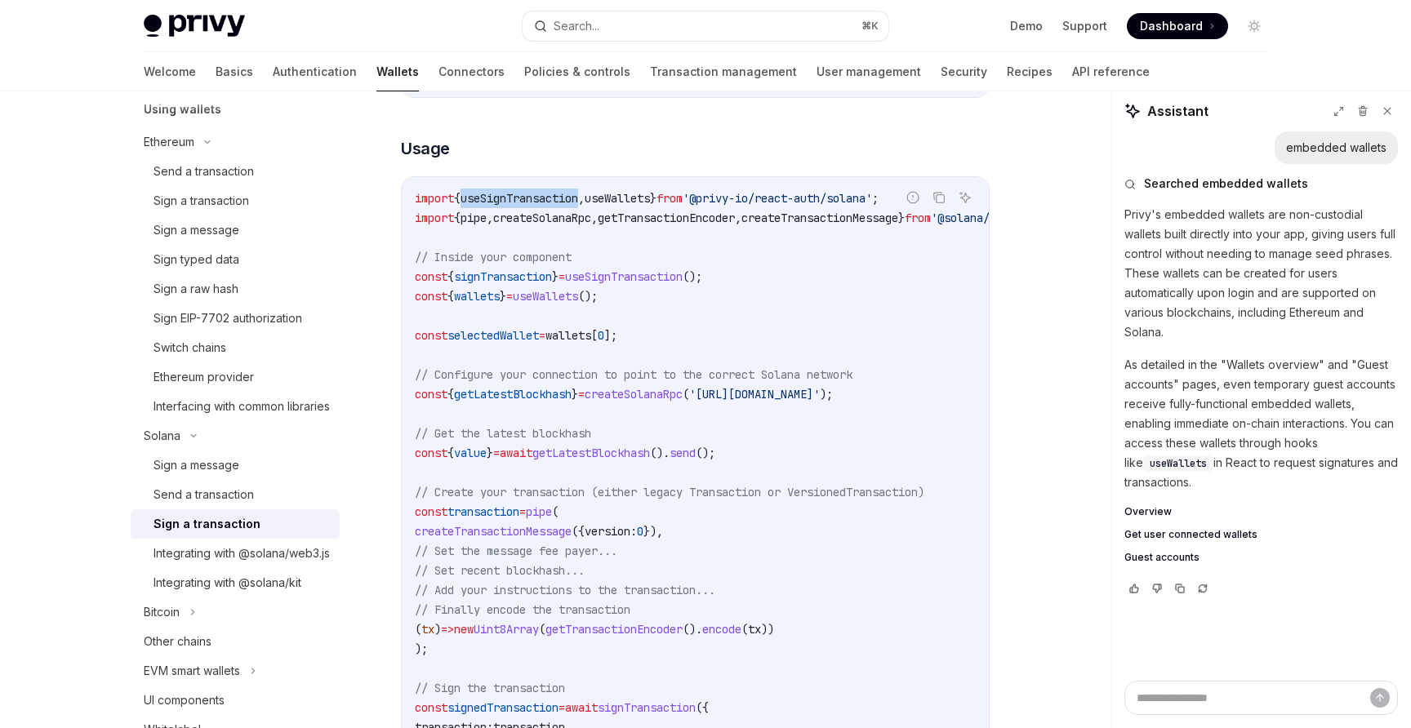
scroll to position [517, 0]
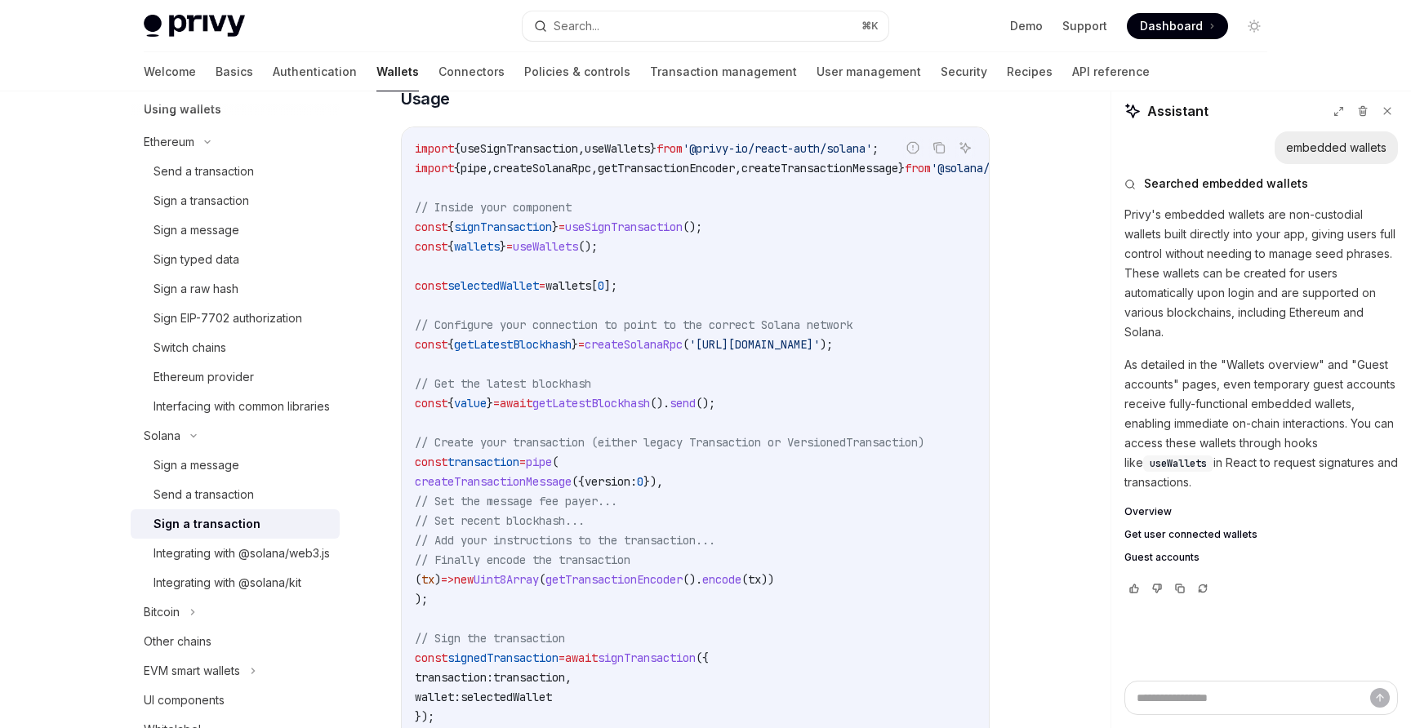
click at [633, 473] on code "import { useSignTransaction , useWallets } from '@privy-io/react-auth/solana' ;…" at bounding box center [738, 452] width 647 height 627
click at [649, 515] on code "import { useSignTransaction , useWallets } from '@privy-io/react-auth/solana' ;…" at bounding box center [738, 452] width 647 height 627
click at [528, 234] on span "signTransaction" at bounding box center [503, 227] width 98 height 15
copy span "signTransaction"
